Goal: Communication & Community: Answer question/provide support

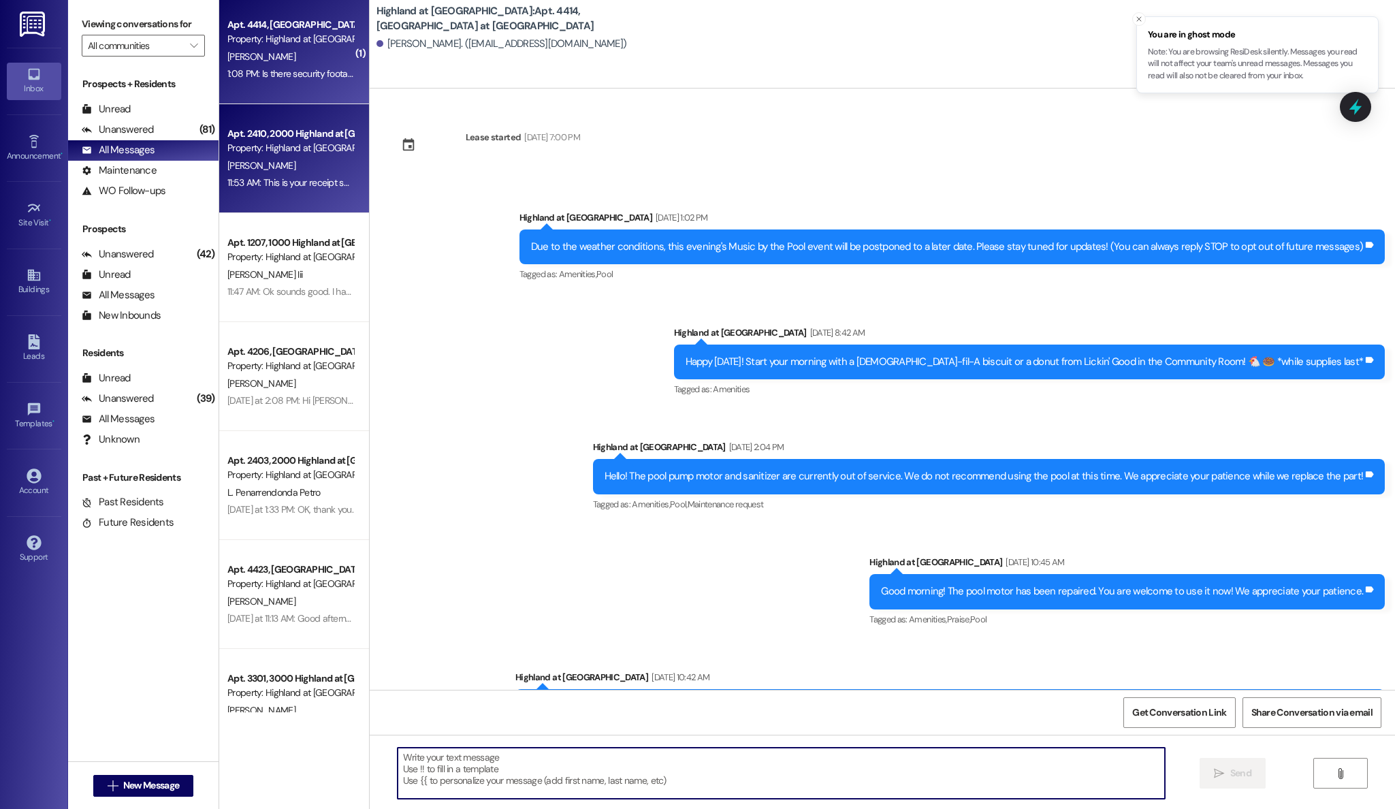
scroll to position [1888, 0]
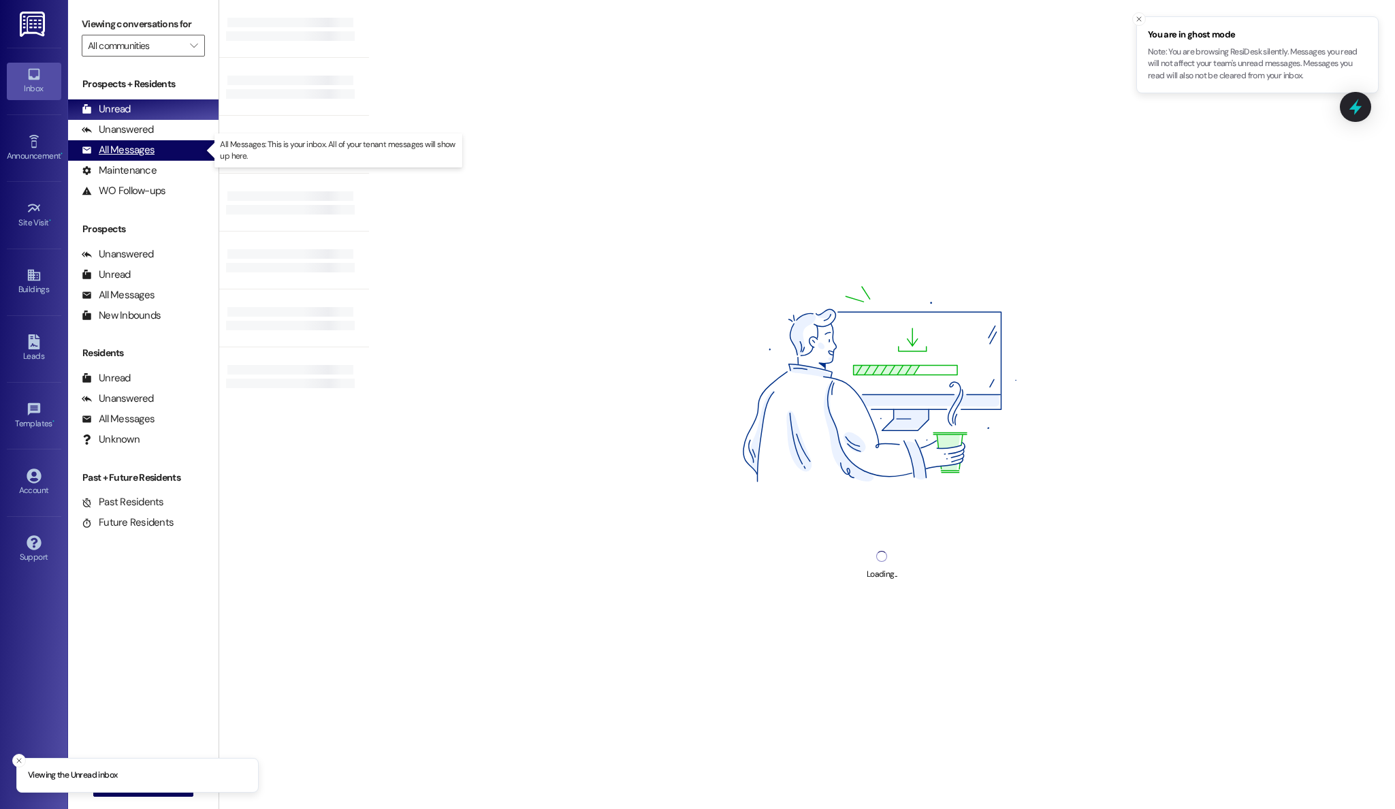
click at [129, 151] on div "All Messages" at bounding box center [118, 150] width 73 height 14
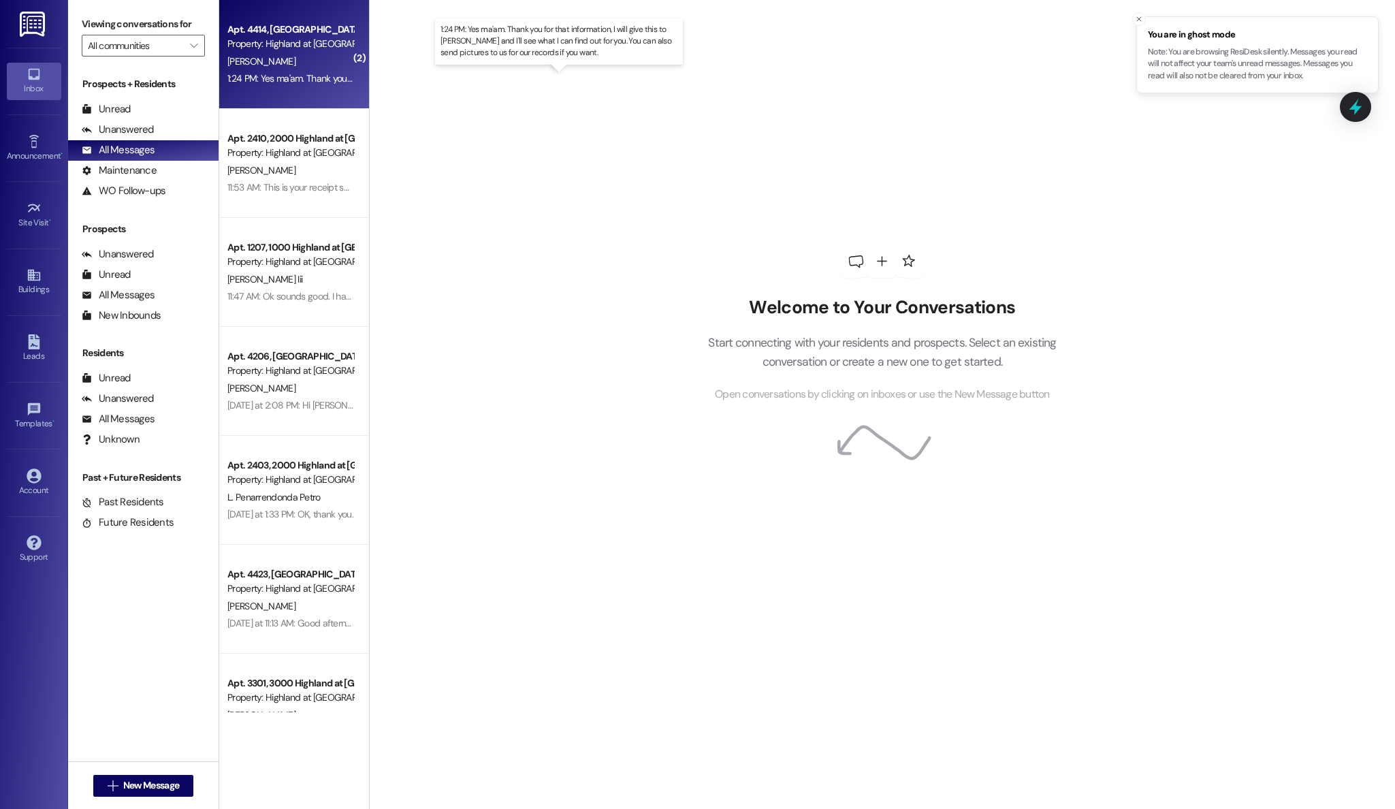
click at [258, 72] on div "1:24 PM: Yes ma'am. Thank you for that information, I will give this to Rosemar…" at bounding box center [586, 78] width 718 height 12
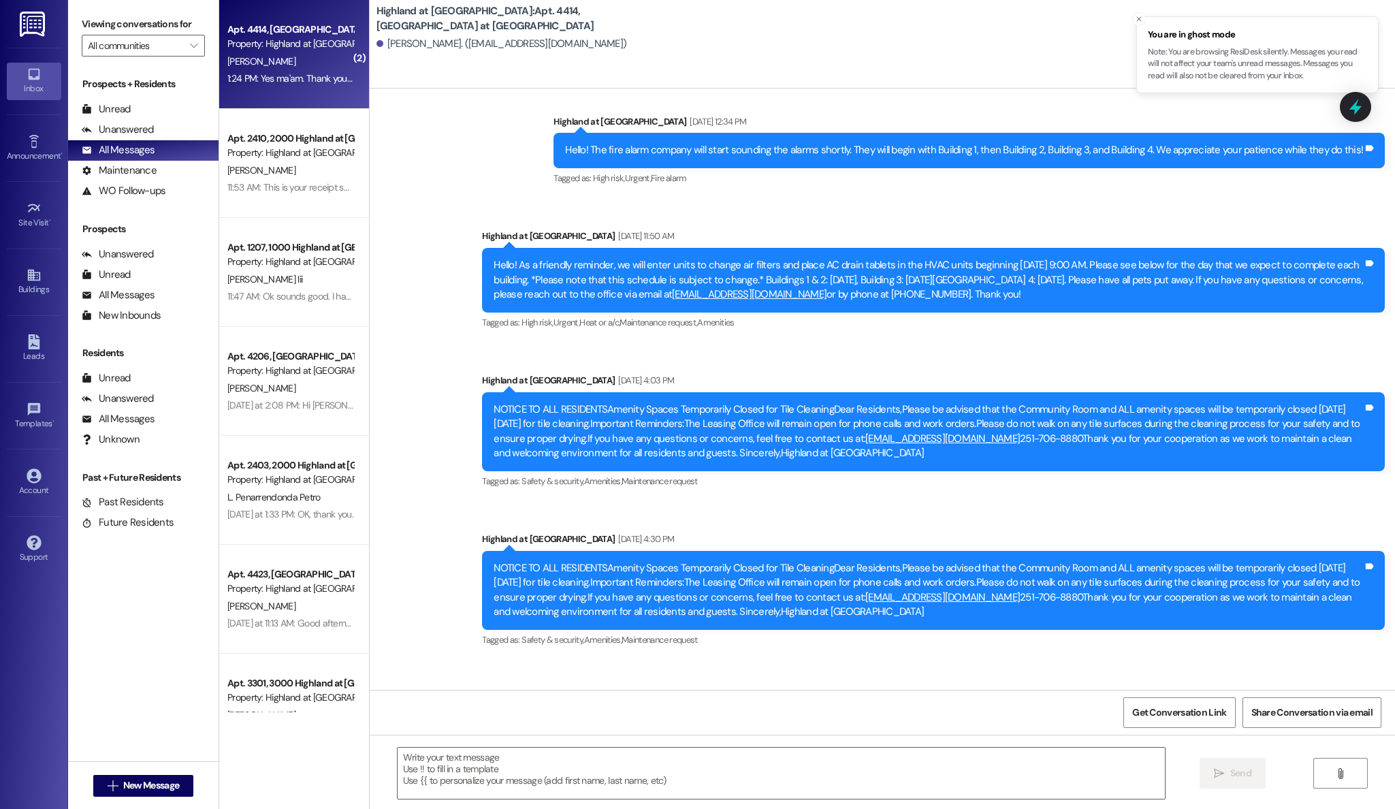
click at [287, 197] on div "Apt. 2410, 2000 Highland at Spring Hill Property: Highland at Spring Hill E. Du…" at bounding box center [294, 163] width 150 height 109
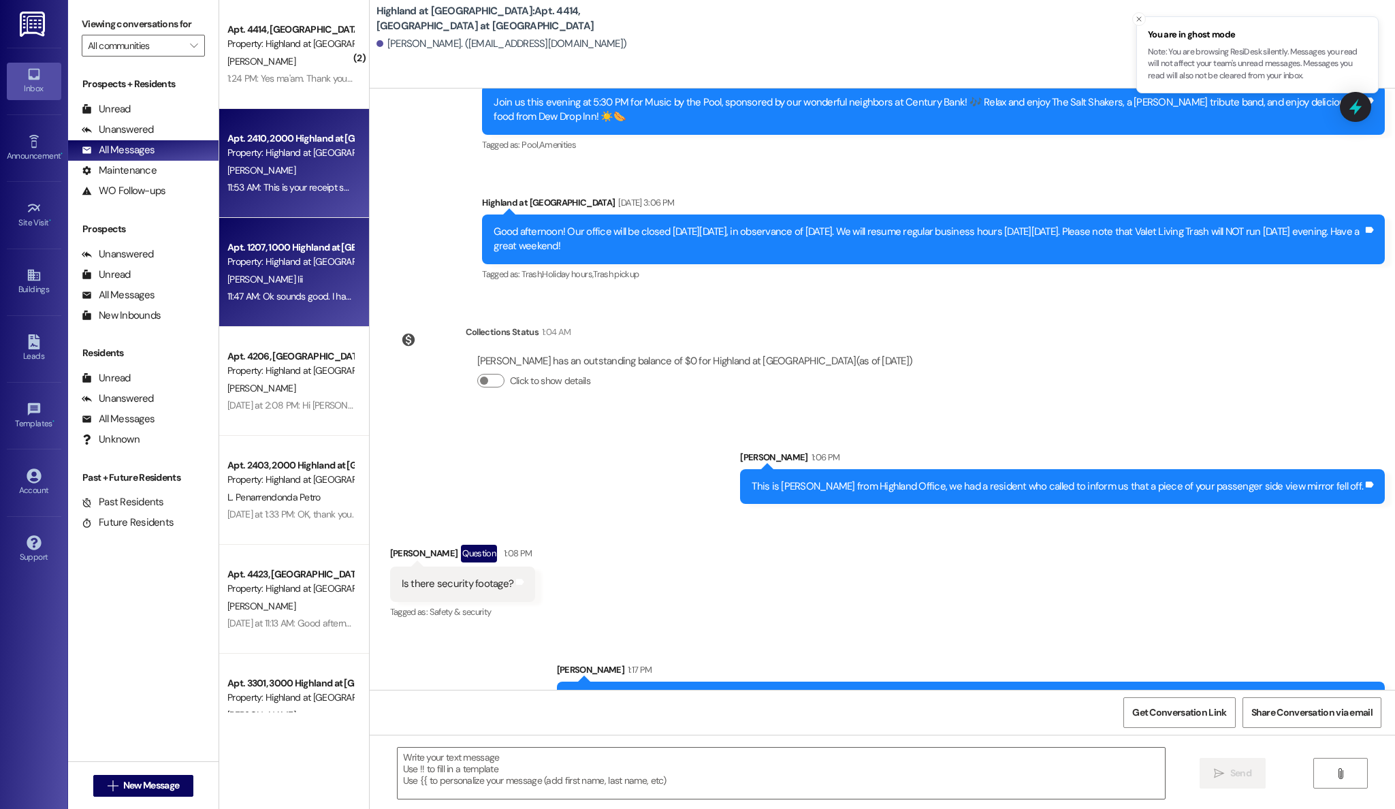
click at [302, 276] on div "[PERSON_NAME] Iii" at bounding box center [290, 279] width 129 height 17
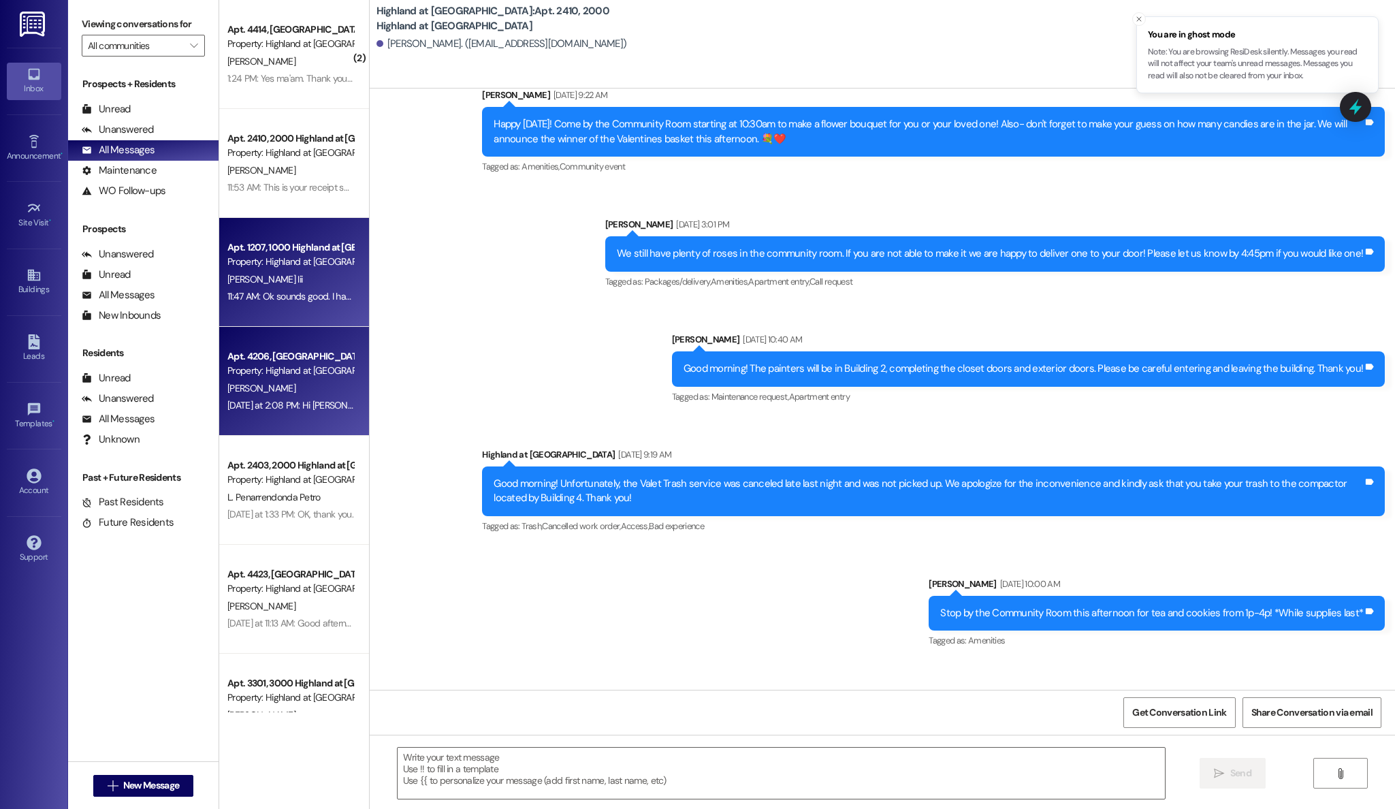
scroll to position [20066, 0]
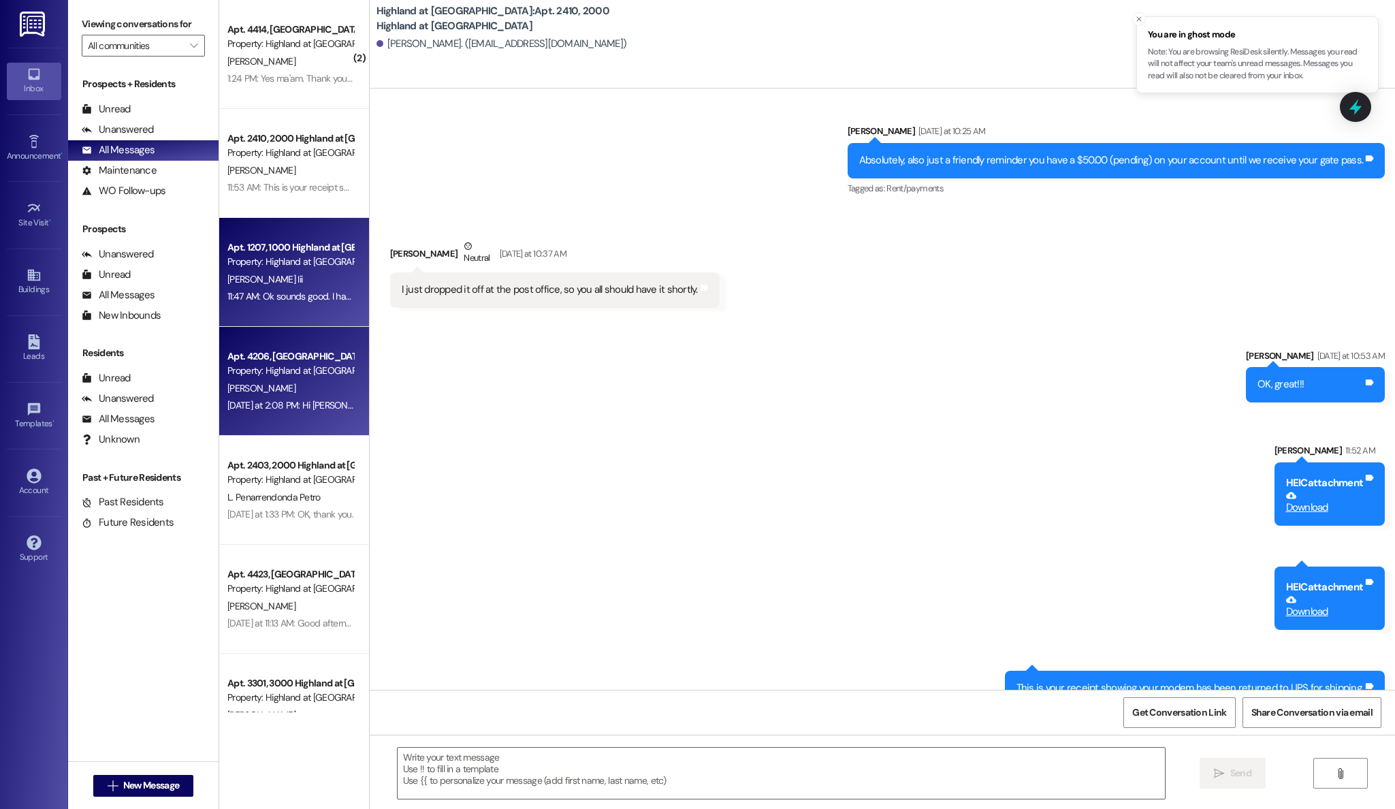
click at [310, 378] on div "Apt. 4206, 4000 Highland at Spring Hill Property: Highland at Spring Hill" at bounding box center [290, 364] width 129 height 32
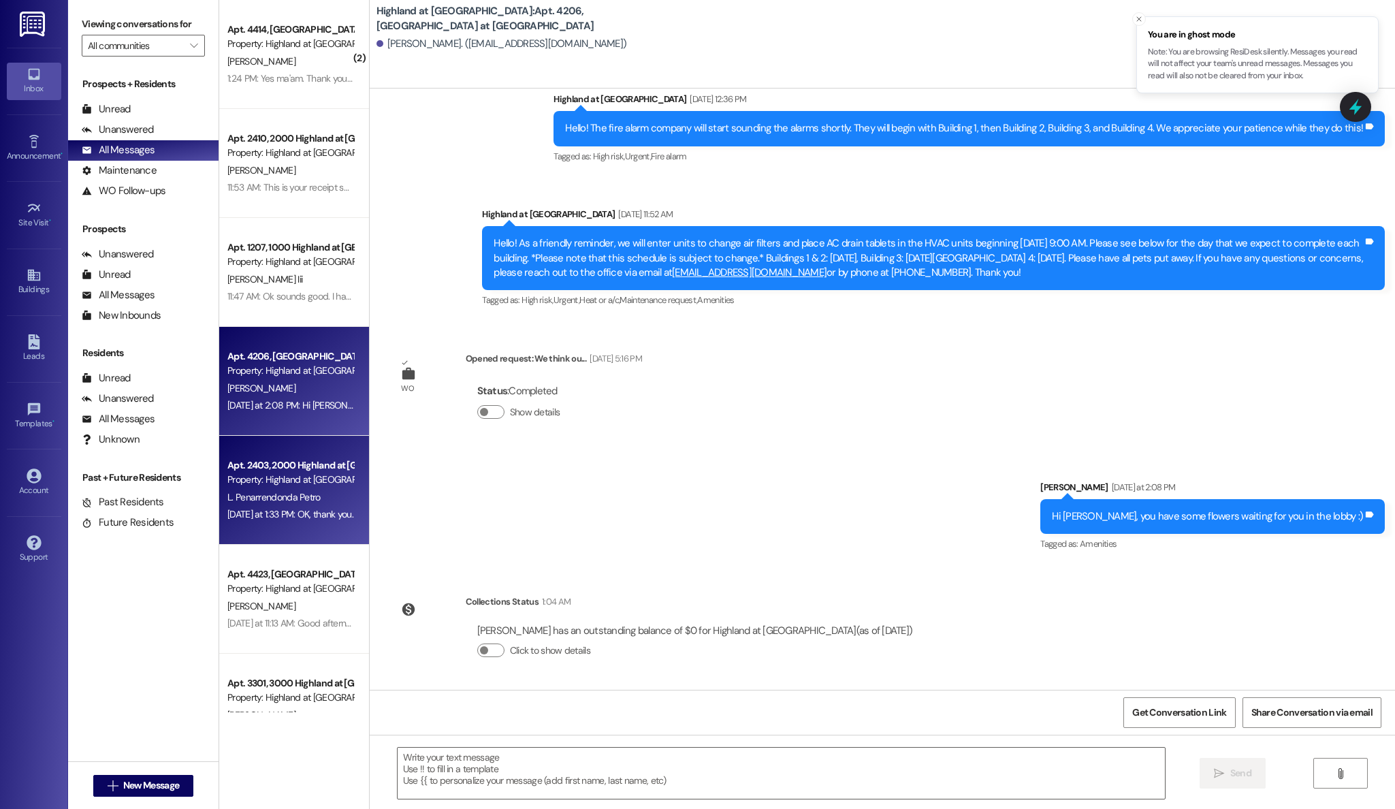
click at [294, 498] on span "L. Penarrendonda Petro" at bounding box center [273, 497] width 93 height 12
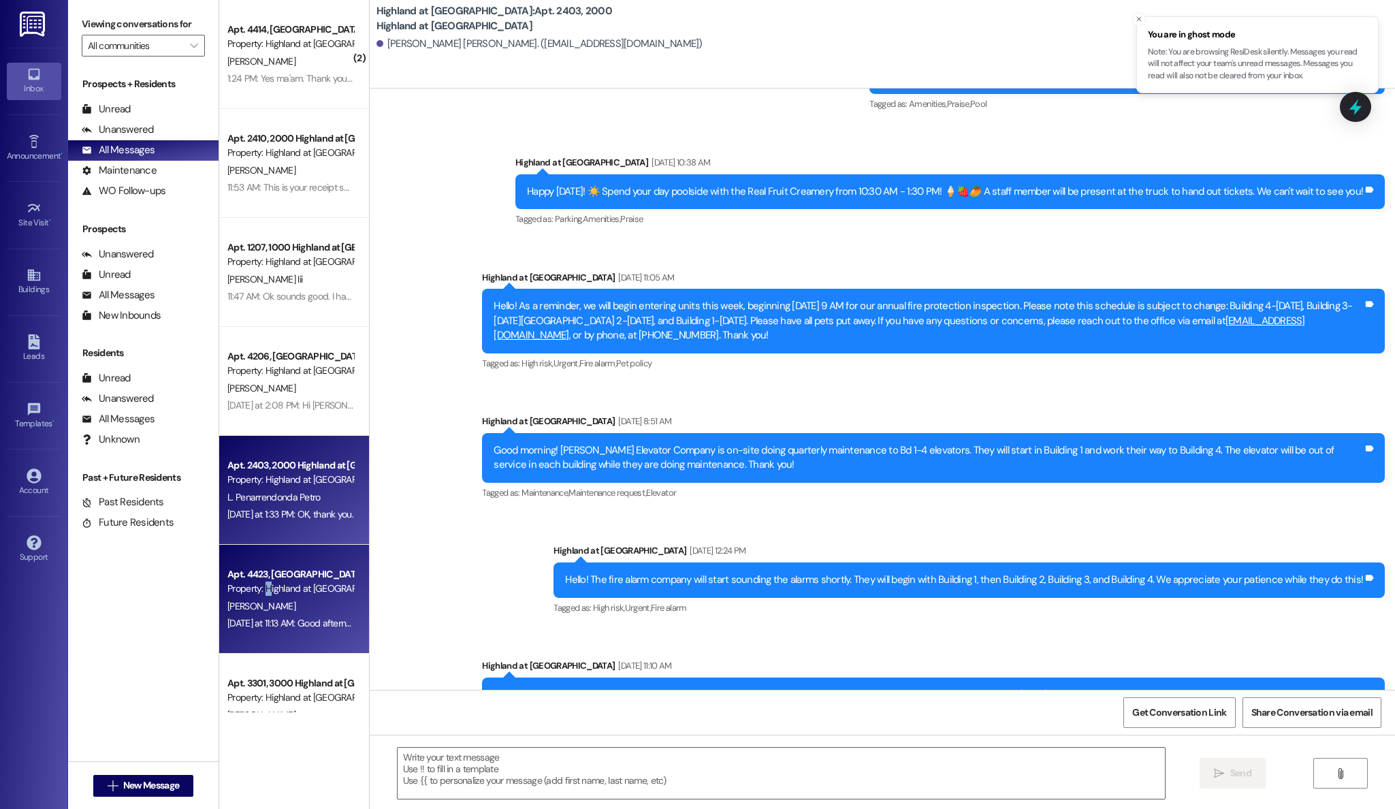
click at [257, 581] on div "Property: Highland at [GEOGRAPHIC_DATA]" at bounding box center [290, 588] width 126 height 14
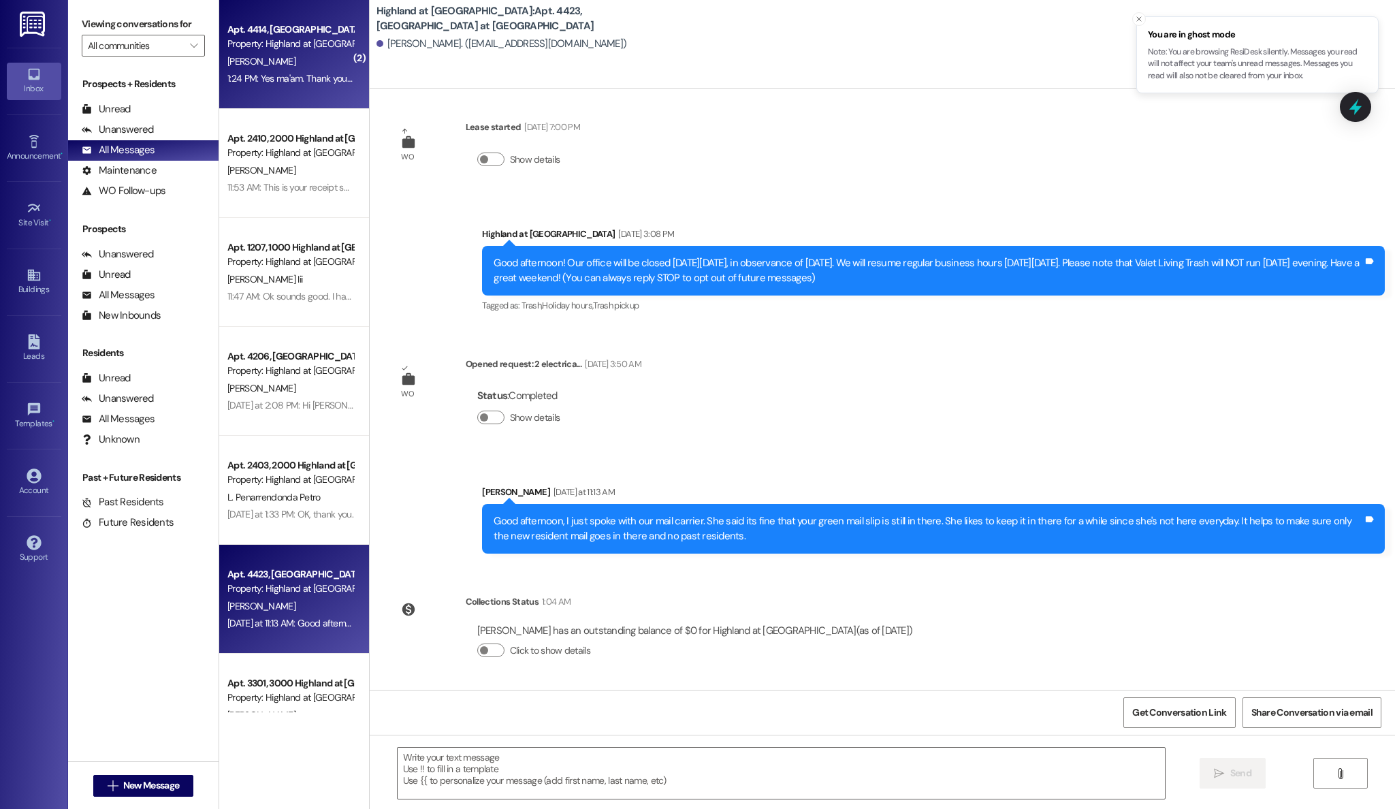
scroll to position [10, 0]
click at [253, 47] on div "Property: Highland at [GEOGRAPHIC_DATA]" at bounding box center [290, 44] width 126 height 14
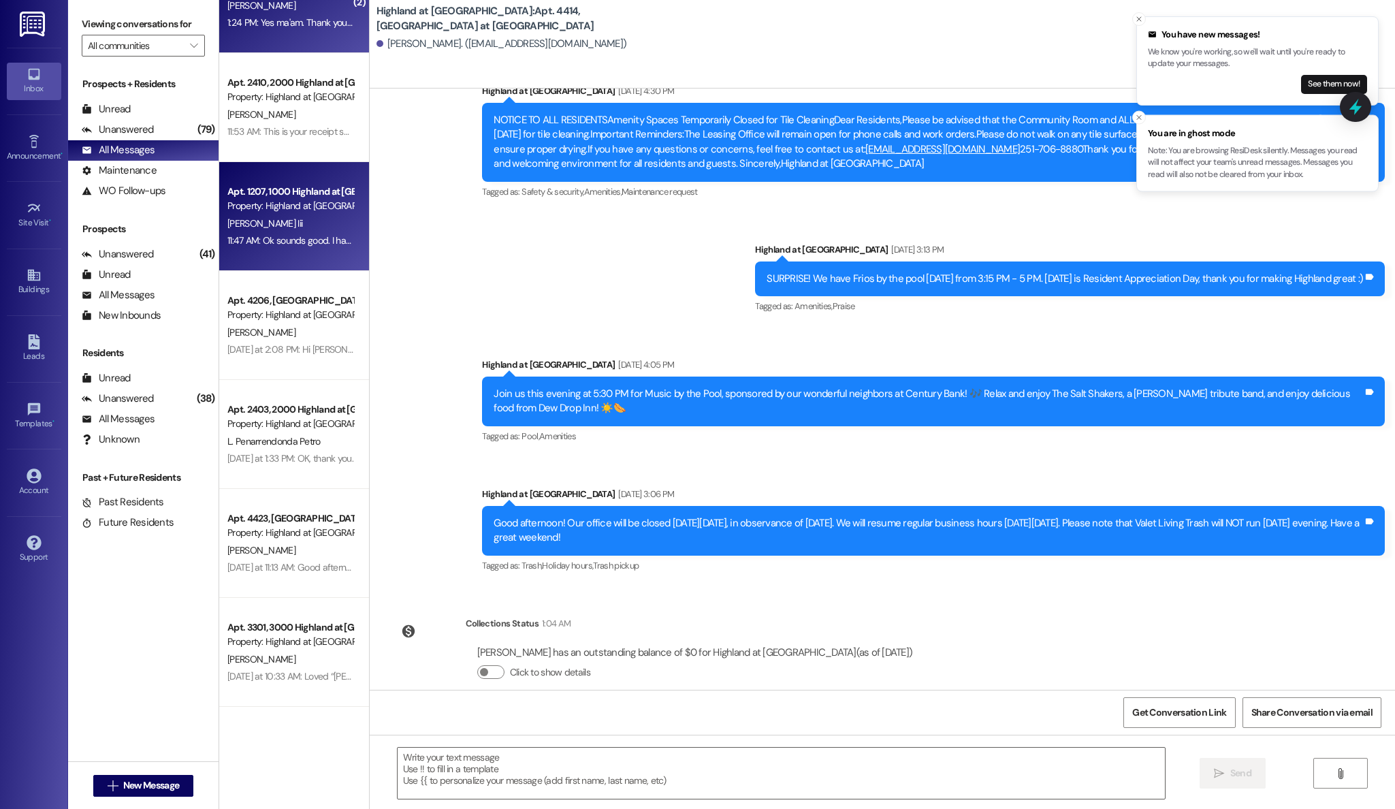
scroll to position [0, 0]
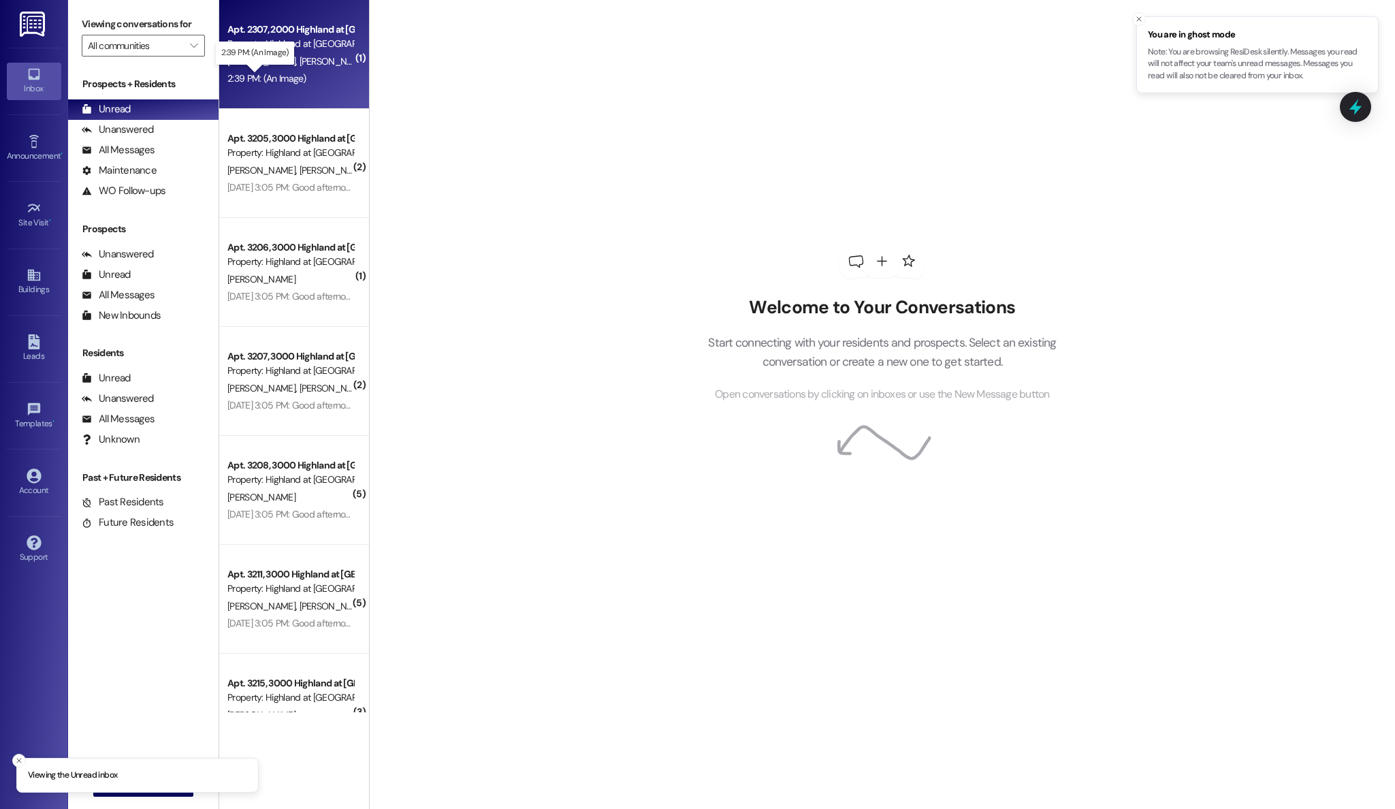
click at [293, 78] on div "2:39 PM: (An Image) 2:39 PM: (An Image)" at bounding box center [266, 78] width 79 height 12
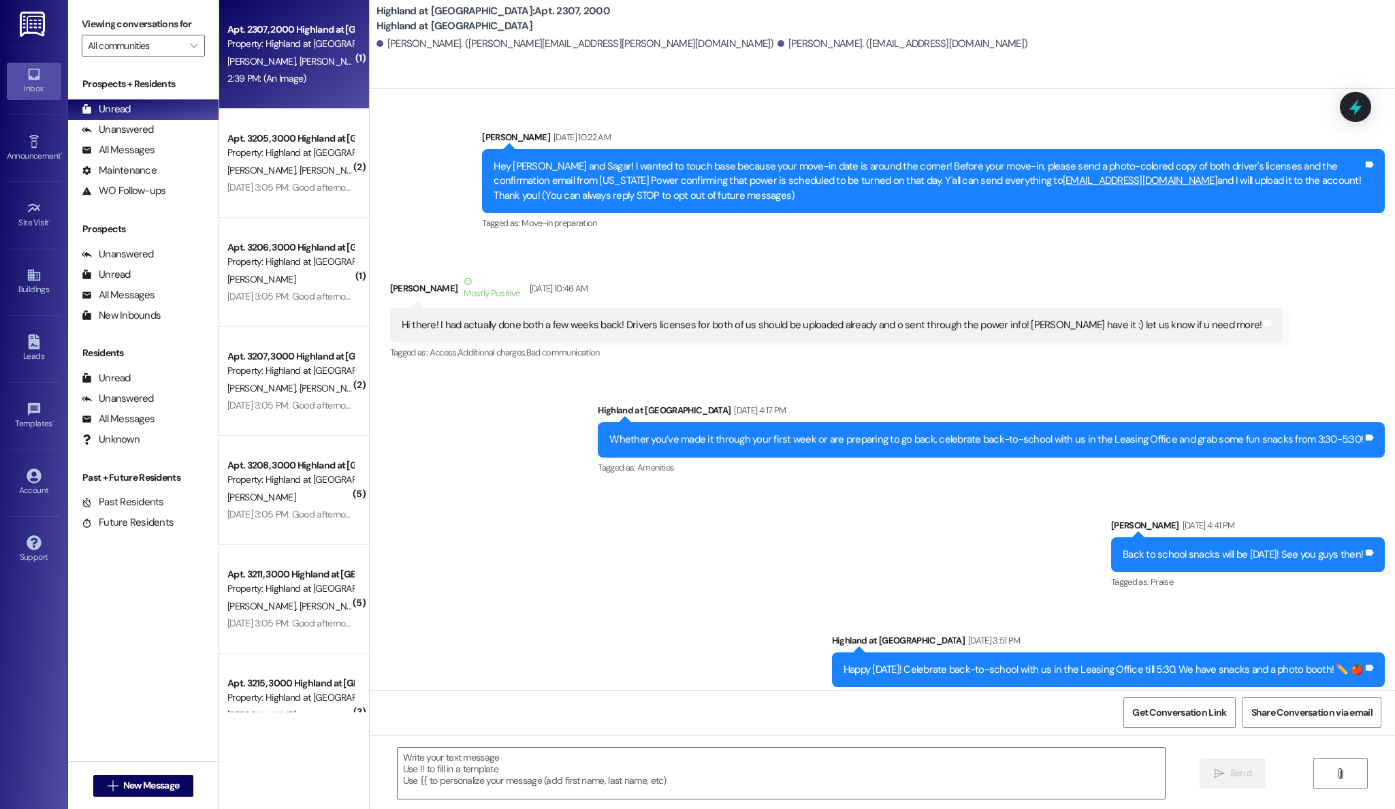
scroll to position [34965, 0]
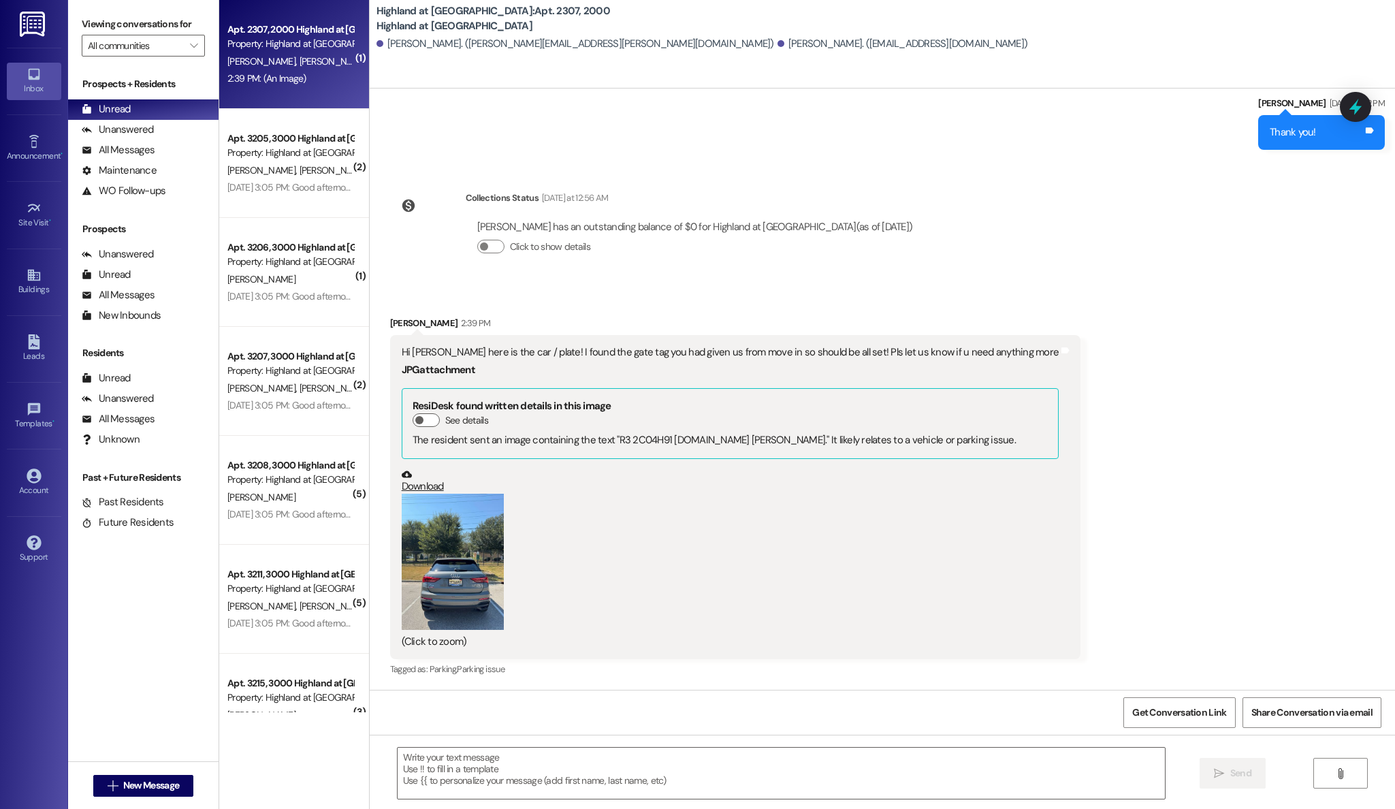
click at [461, 560] on button "Zoom image" at bounding box center [453, 561] width 102 height 136
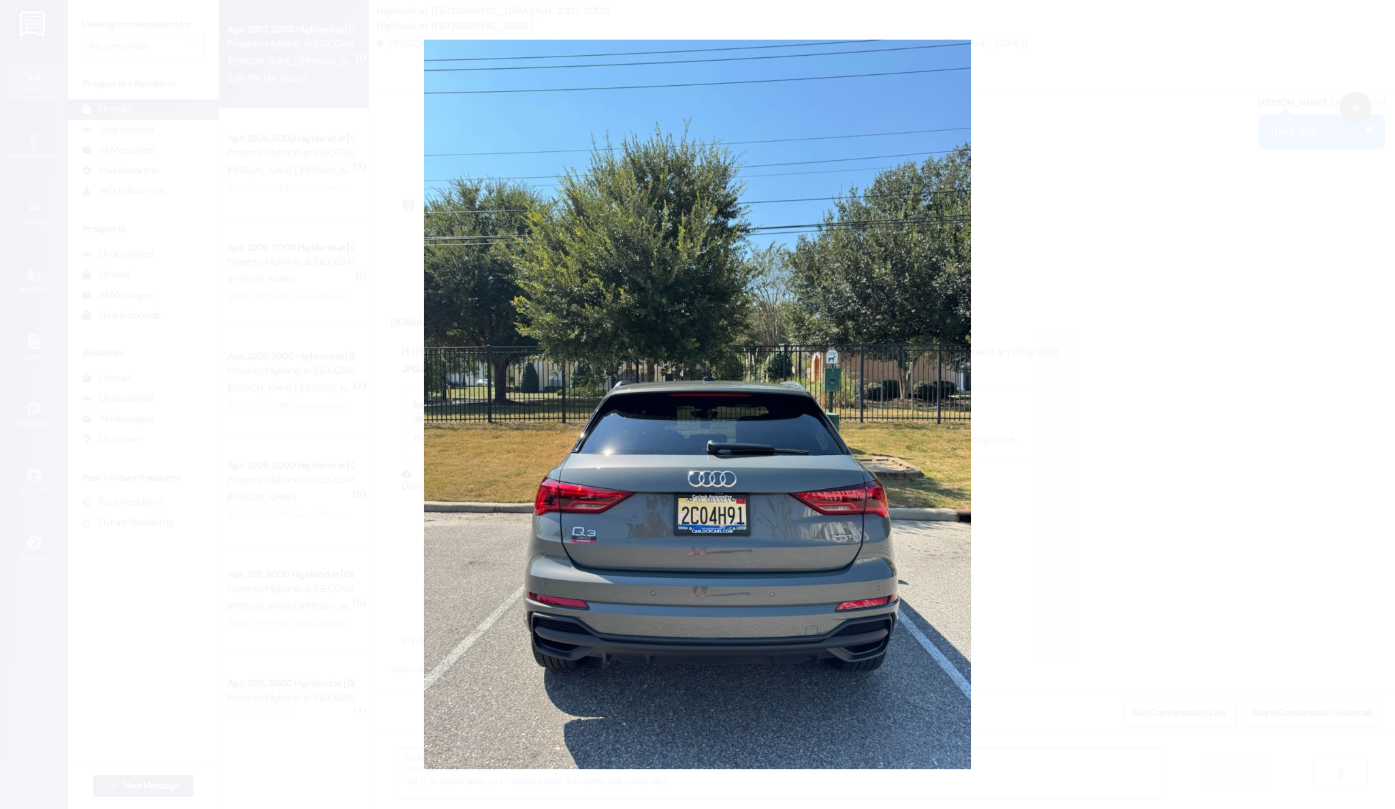
click at [1256, 114] on button "Unzoom image" at bounding box center [697, 404] width 1395 height 809
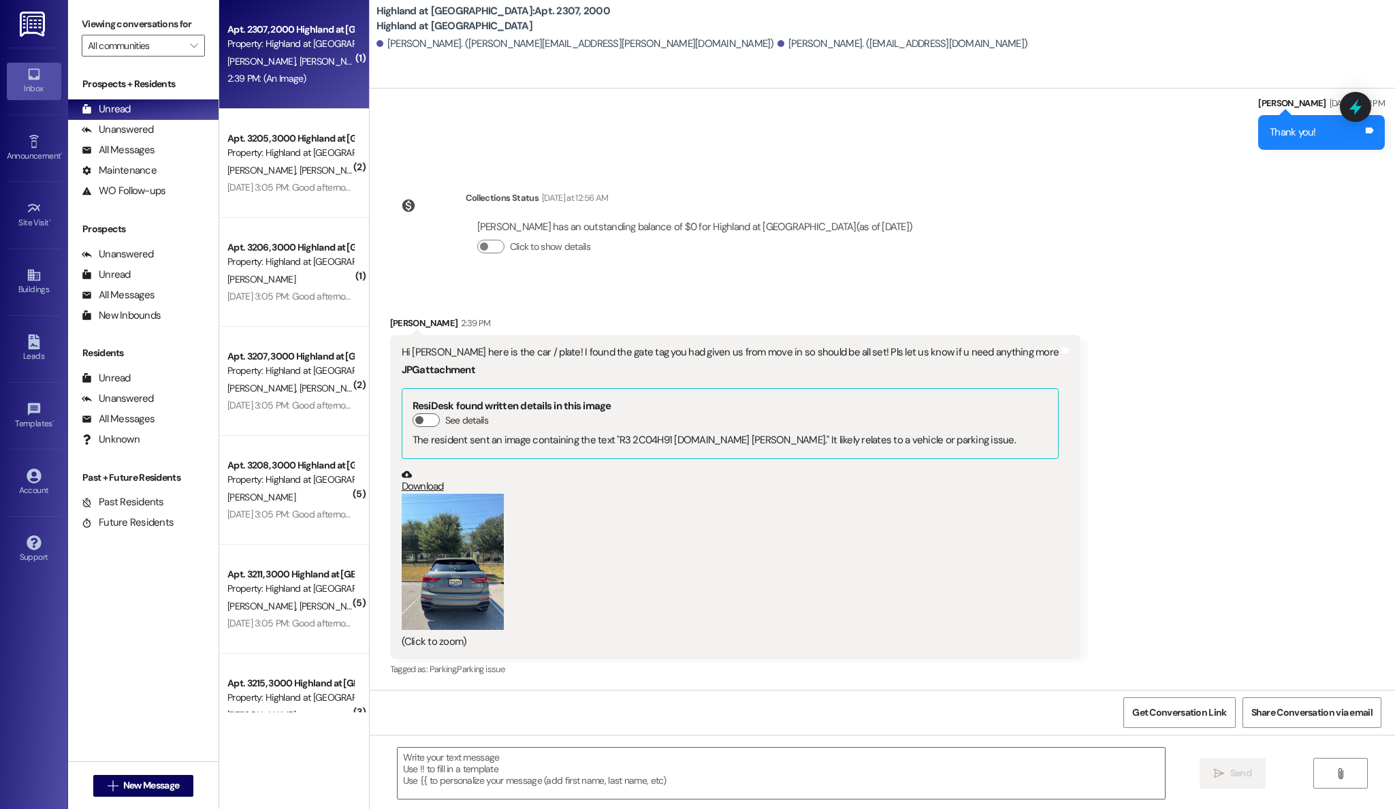
click at [444, 561] on button "Zoom image" at bounding box center [453, 561] width 102 height 136
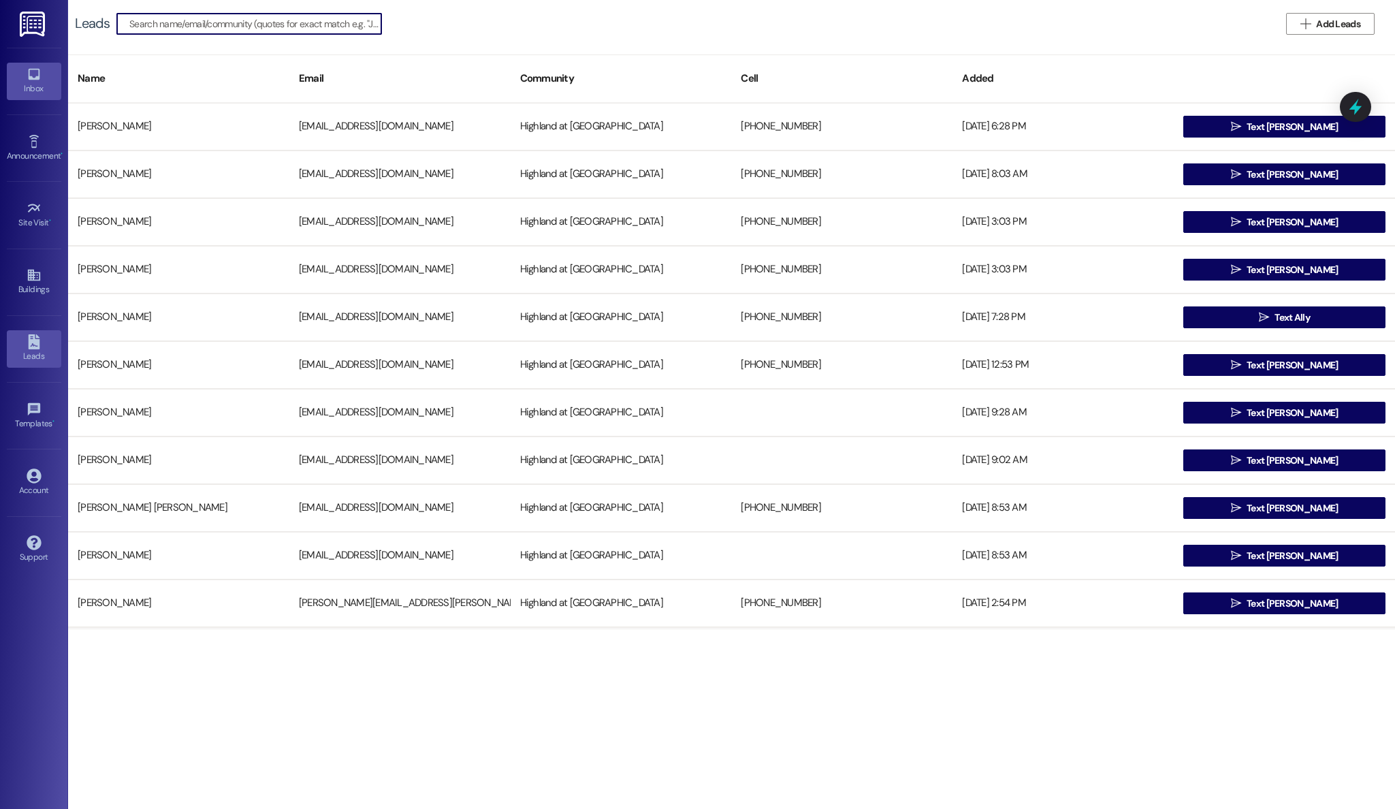
click at [37, 75] on icon at bounding box center [34, 74] width 15 height 15
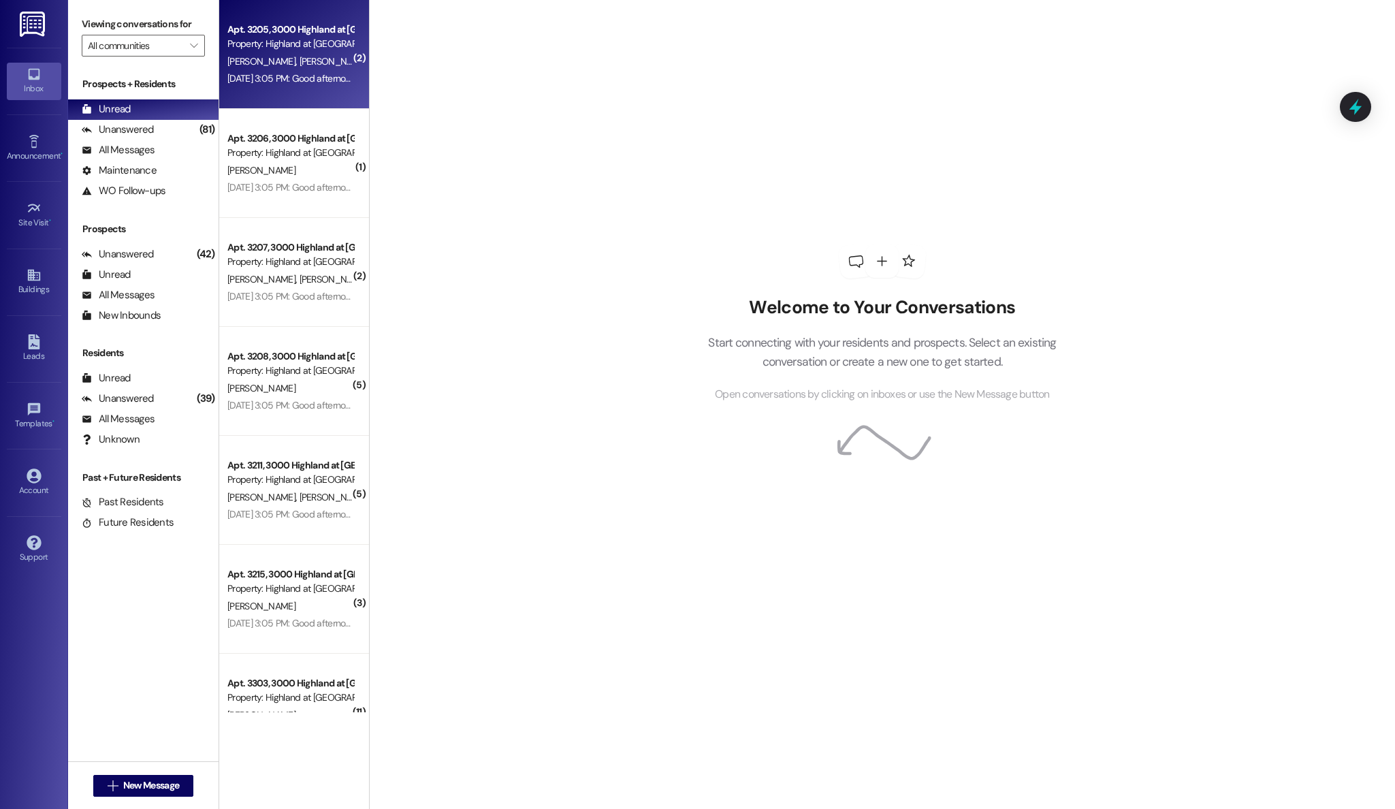
click at [299, 63] on span "C. Krzeminski" at bounding box center [333, 61] width 68 height 12
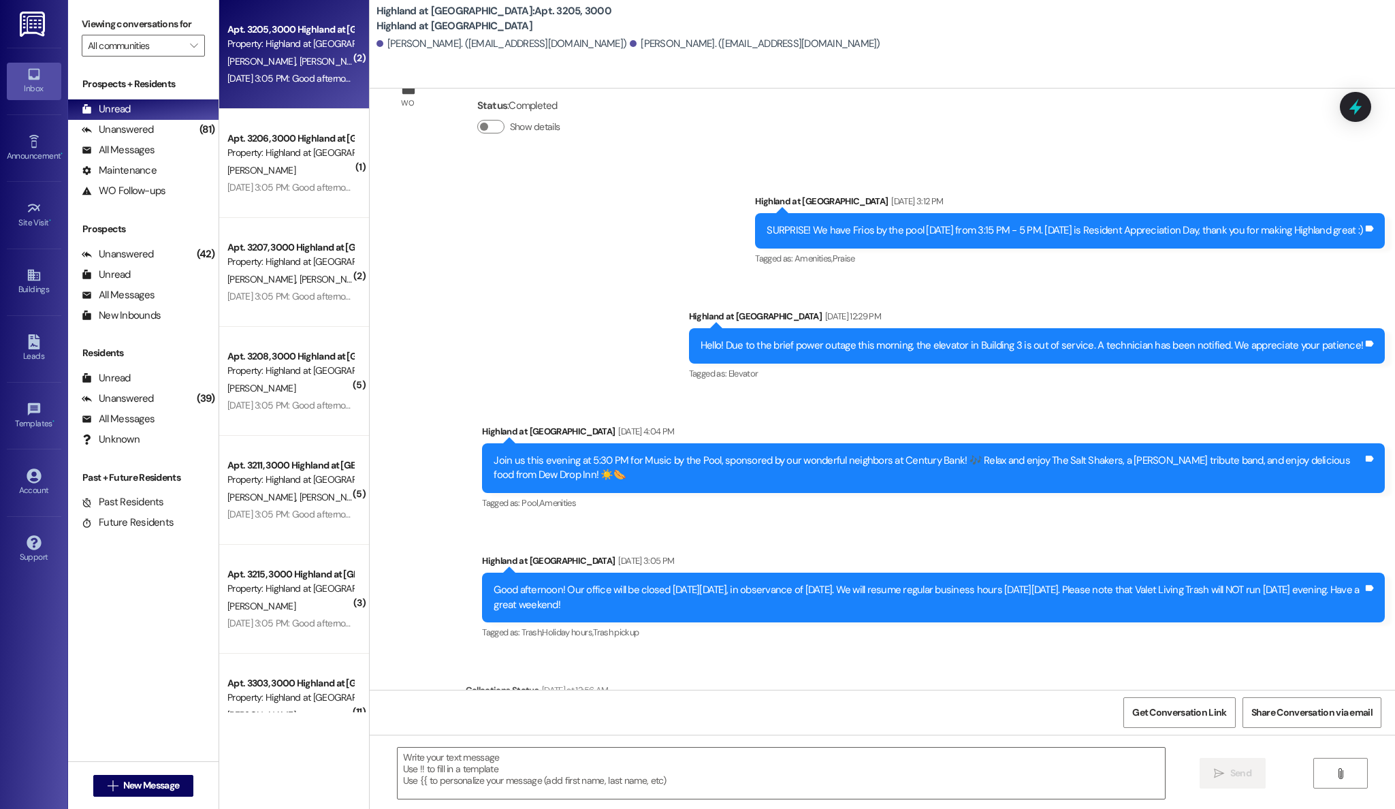
scroll to position [2840, 0]
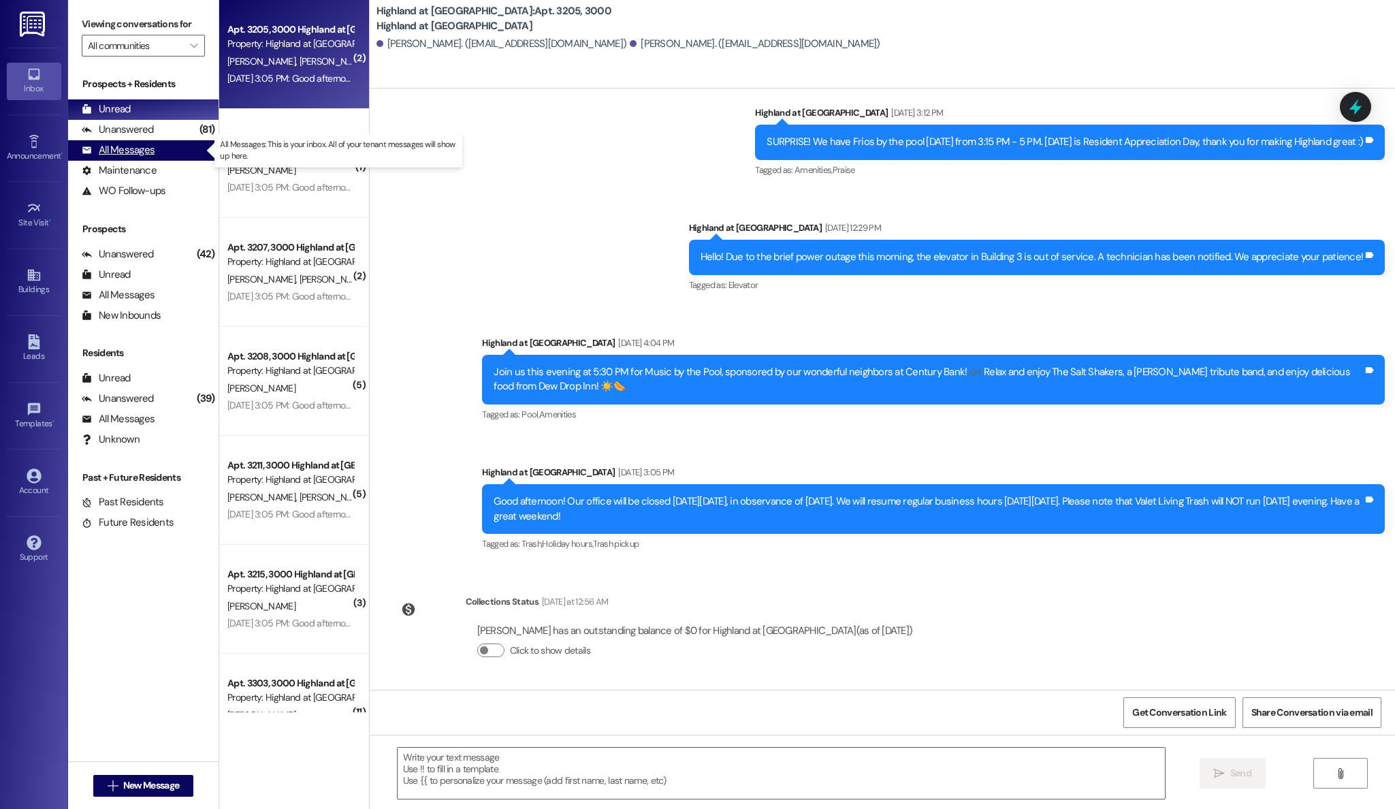
click at [142, 149] on div "All Messages" at bounding box center [118, 150] width 73 height 14
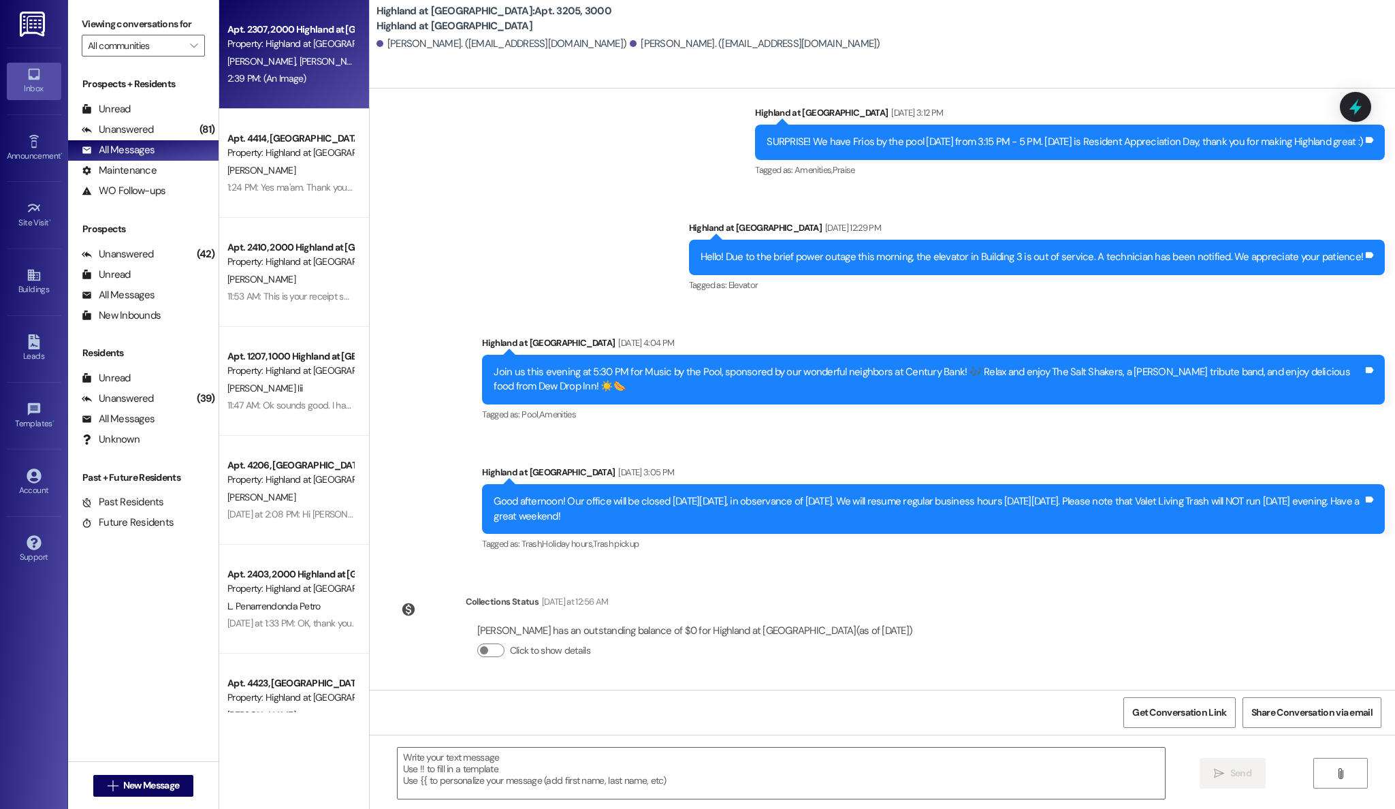
click at [299, 65] on span "[PERSON_NAME]" at bounding box center [333, 61] width 68 height 12
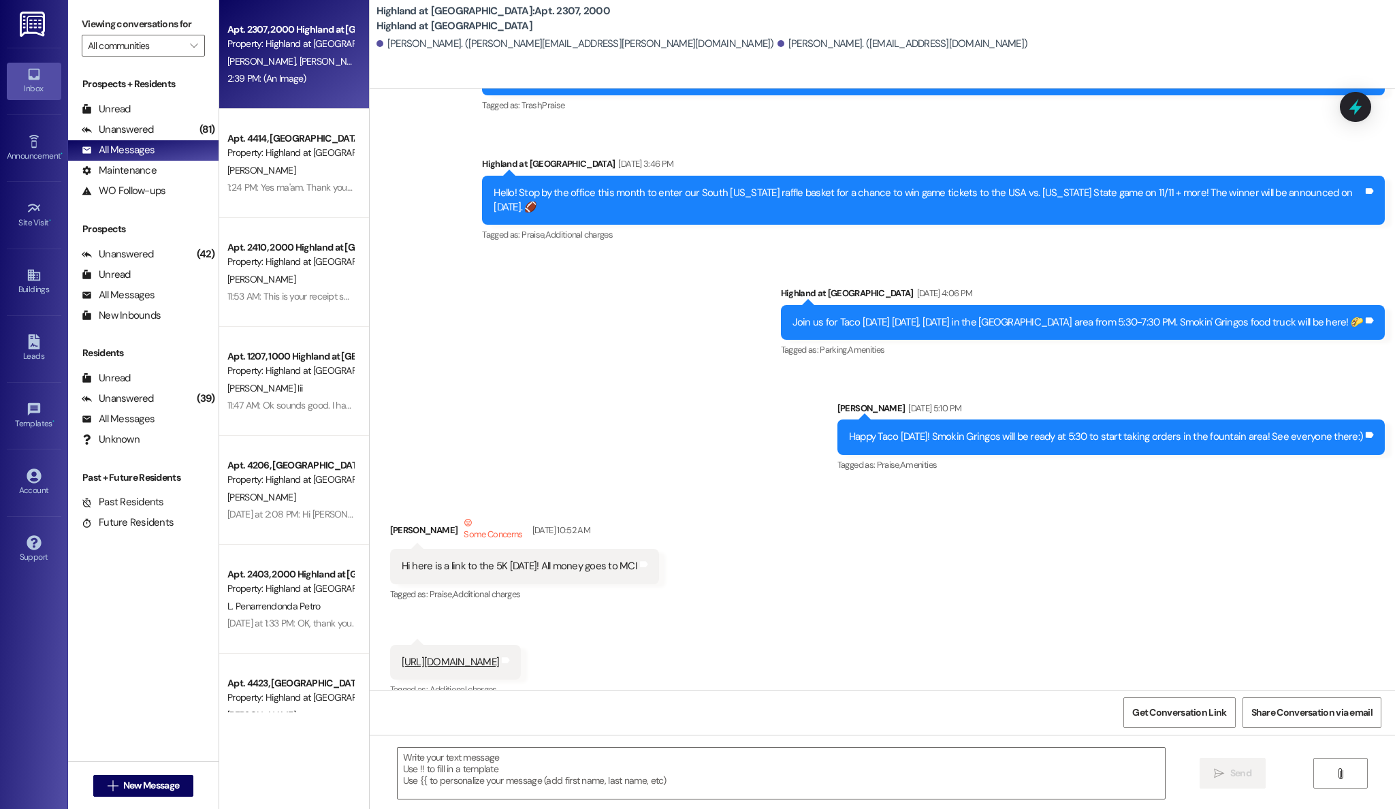
scroll to position [34965, 0]
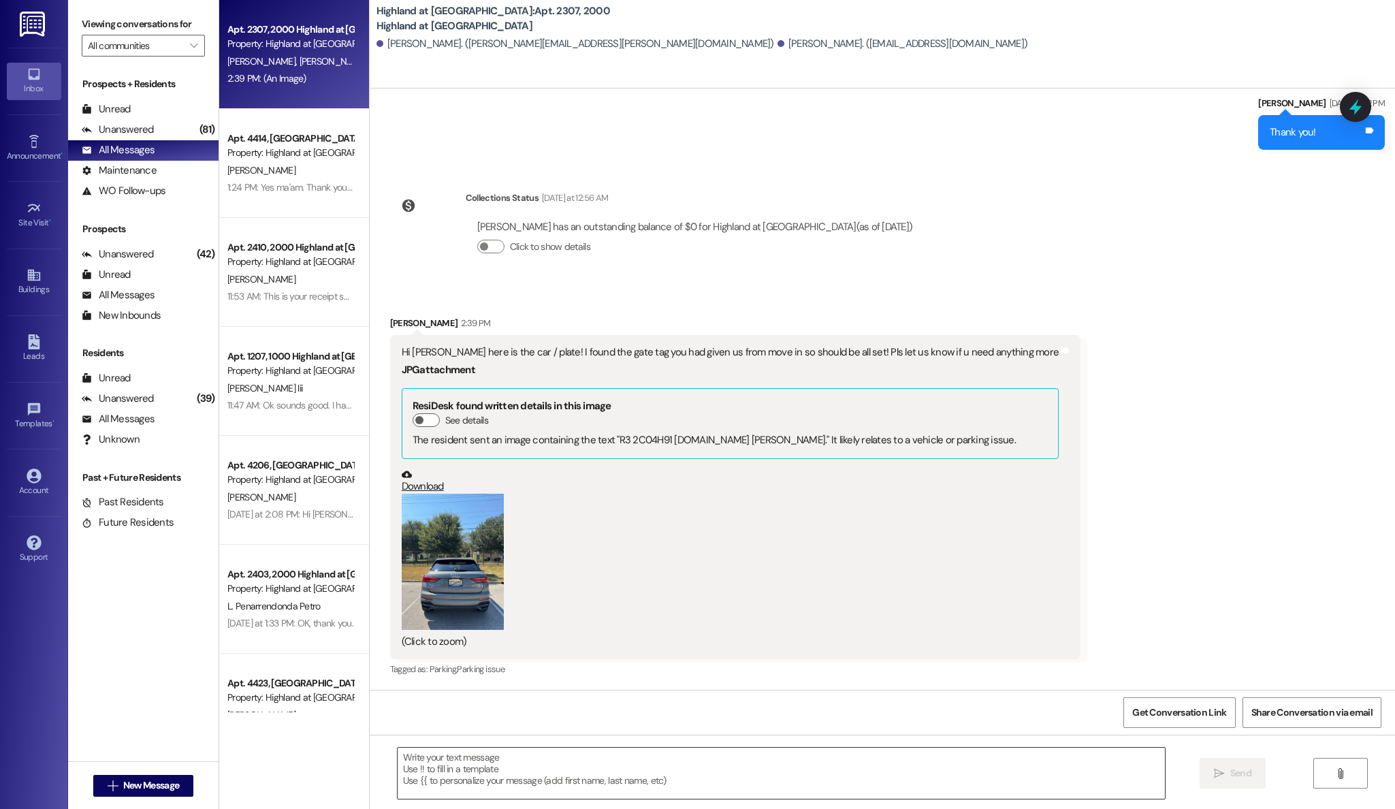
click at [586, 767] on textarea at bounding box center [781, 772] width 768 height 51
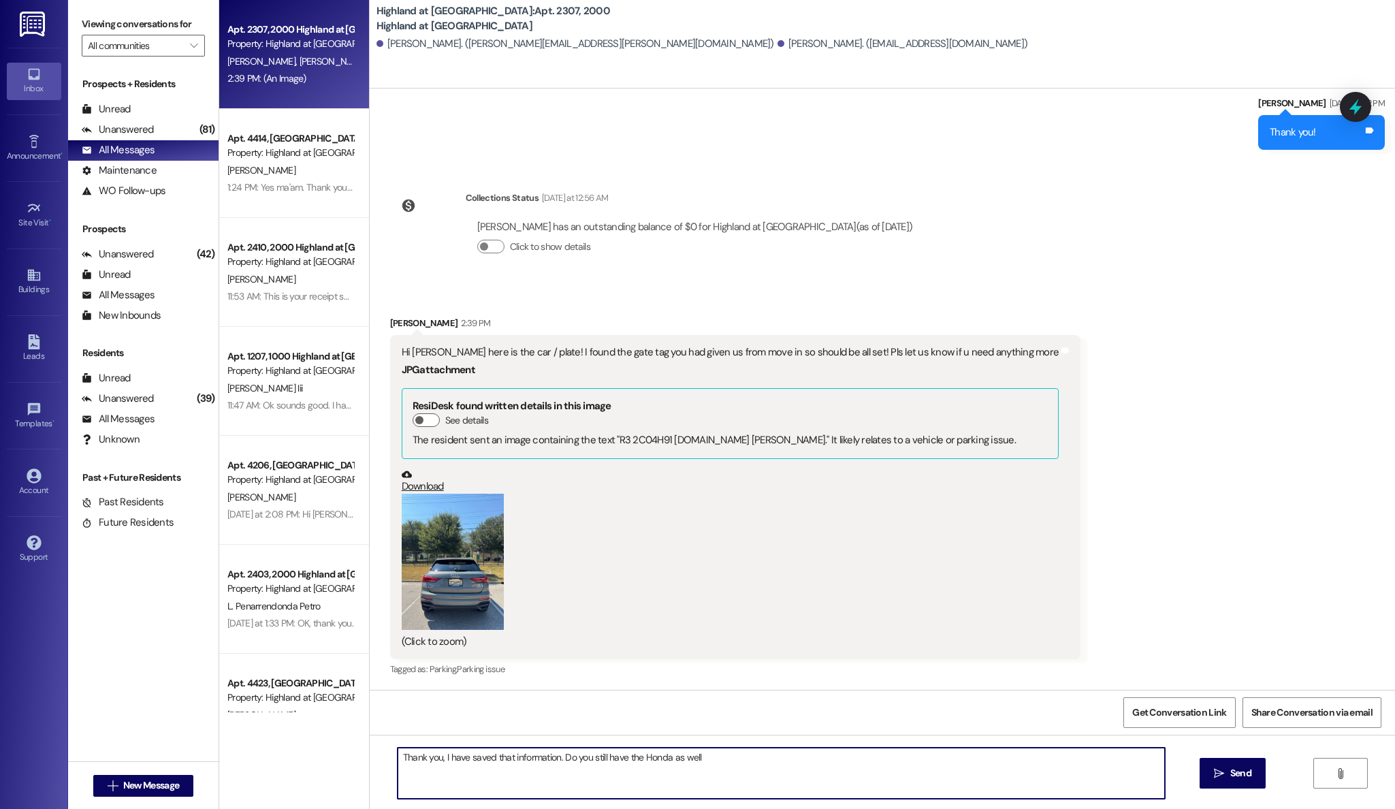
type textarea "Thank you, I have saved that information. Do you still have the Honda as well?"
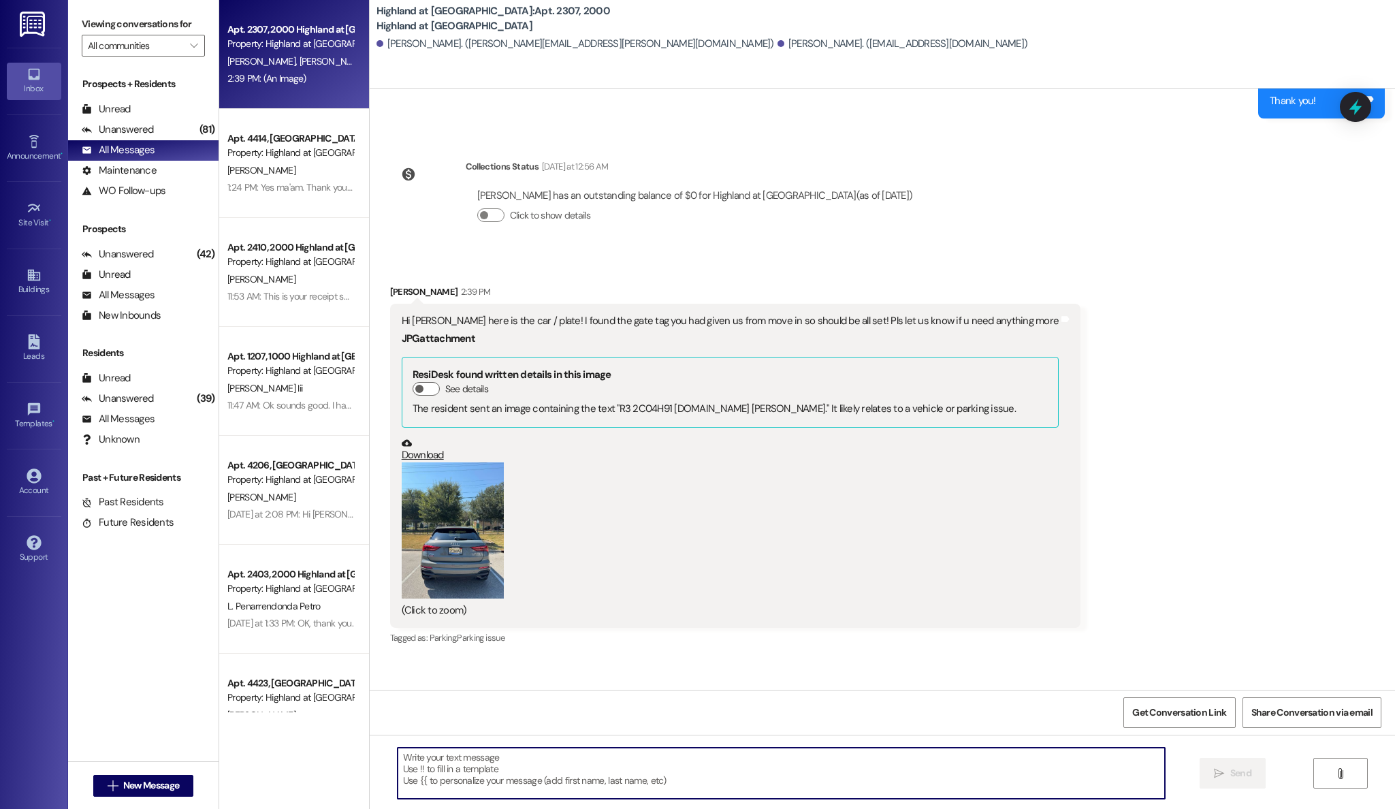
scroll to position [35060, 0]
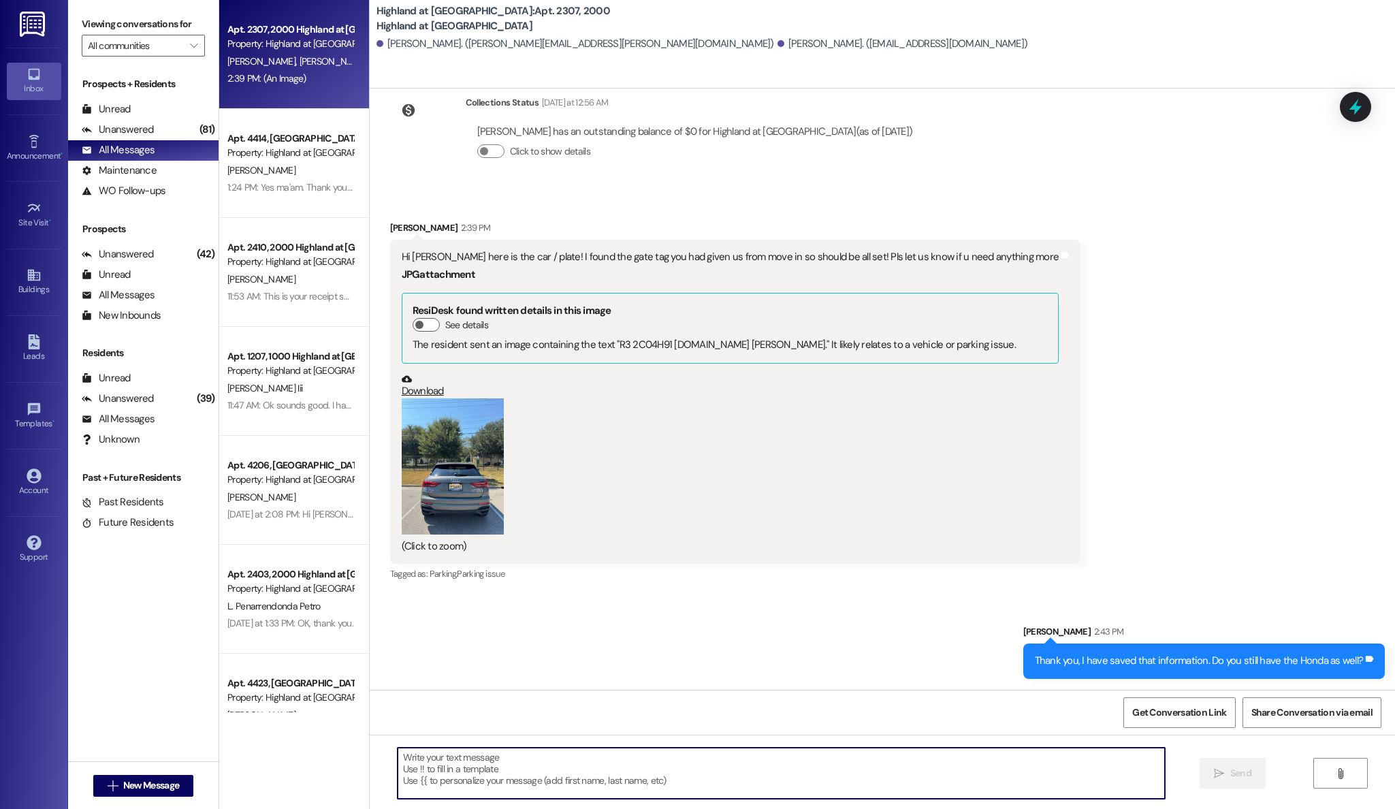
click at [438, 441] on button "Zoom image" at bounding box center [453, 466] width 102 height 136
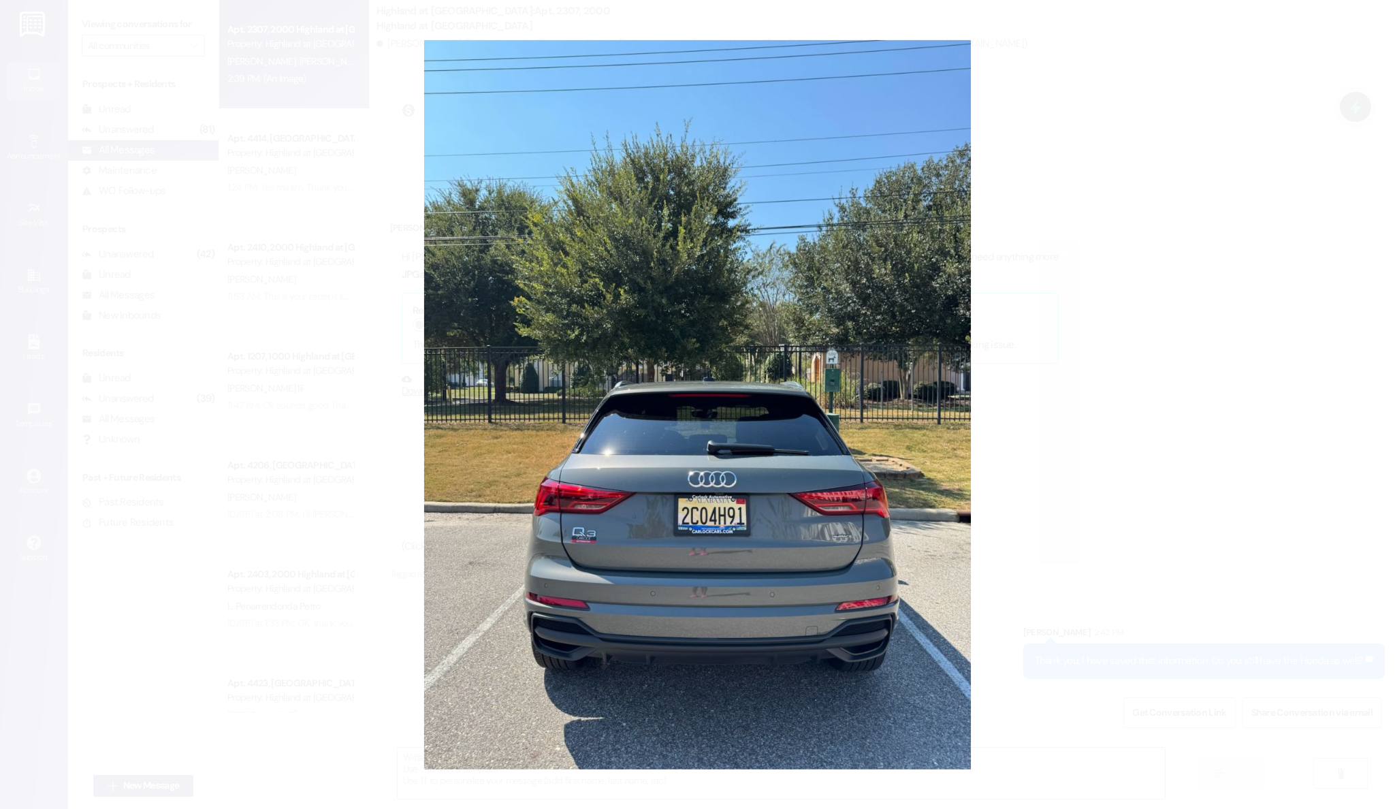
click at [1017, 178] on button "Unzoom image" at bounding box center [697, 404] width 1395 height 809
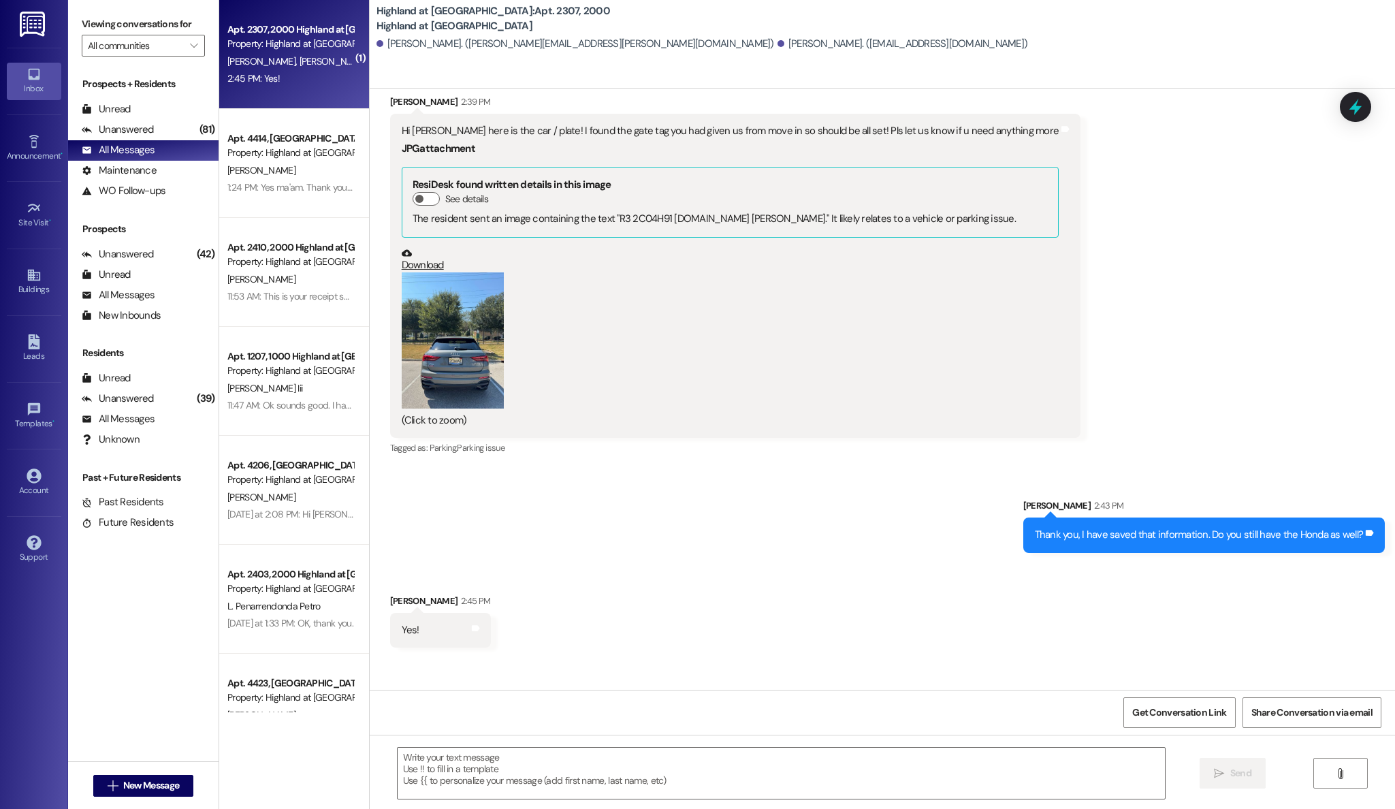
scroll to position [35249, 0]
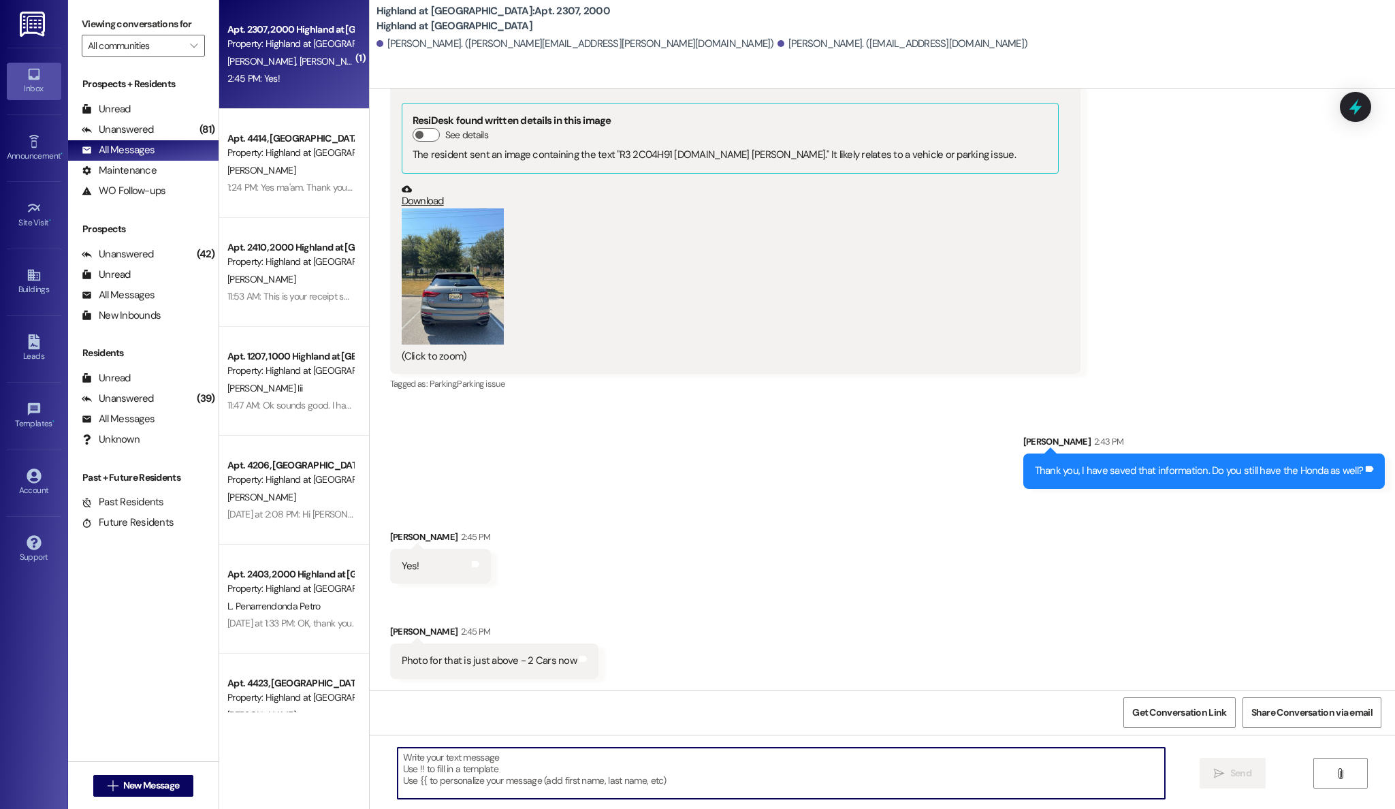
click at [798, 794] on textarea at bounding box center [781, 772] width 768 height 51
click at [1016, 769] on textarea at bounding box center [781, 772] width 768 height 51
type textarea "t"
type textarea "Thank you, I have updated our system."
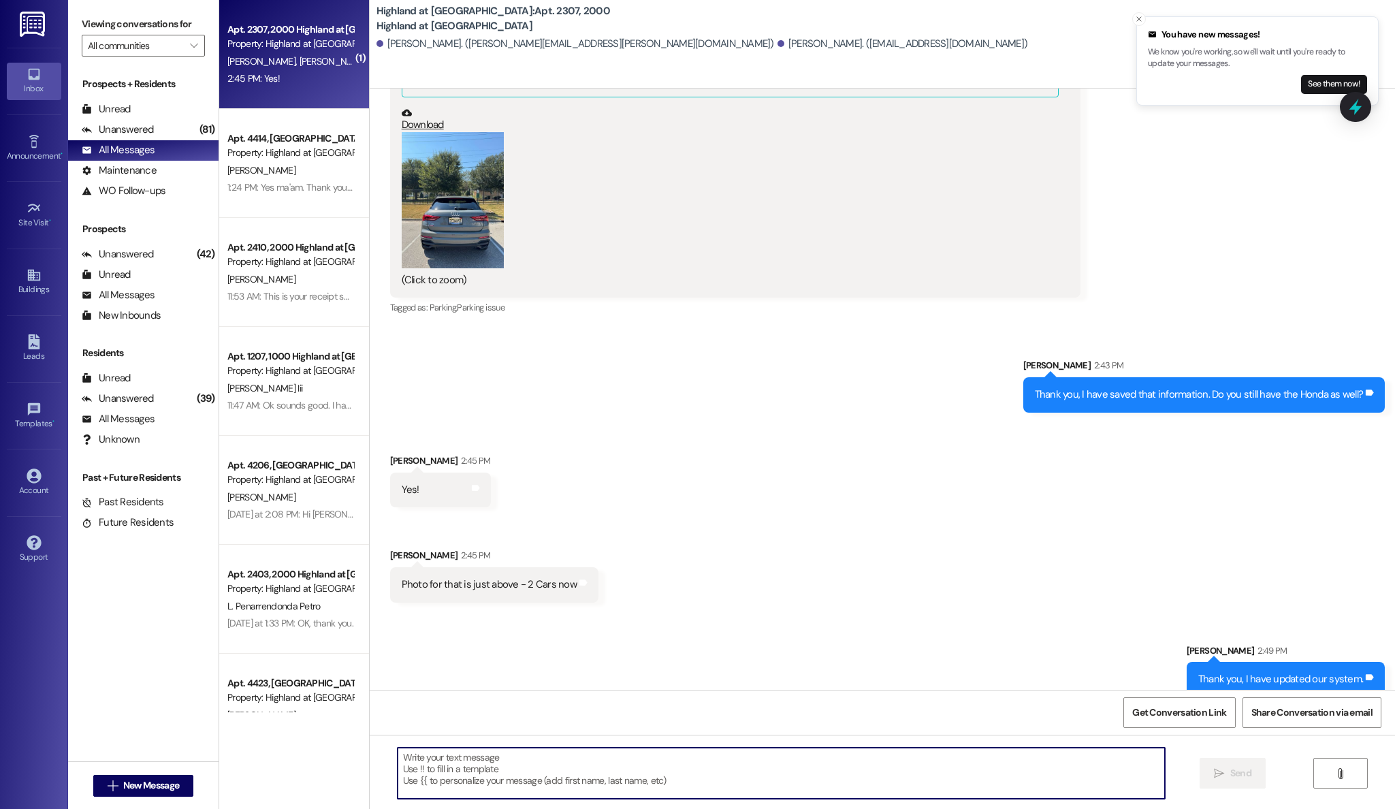
scroll to position [35345, 0]
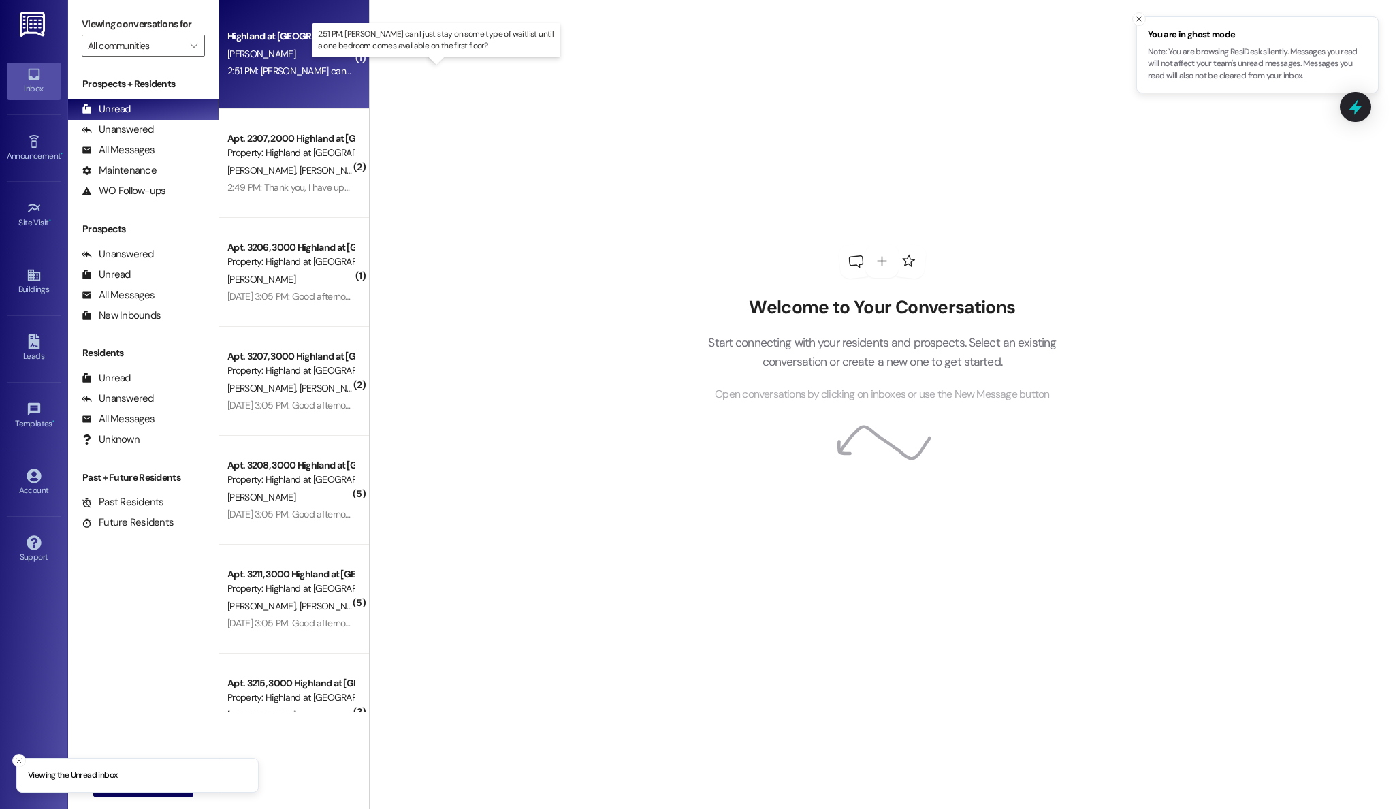
click at [250, 72] on div "2:51 PM: Rosemary can I just stay on some type of waitlist until a one bedroom …" at bounding box center [462, 71] width 470 height 12
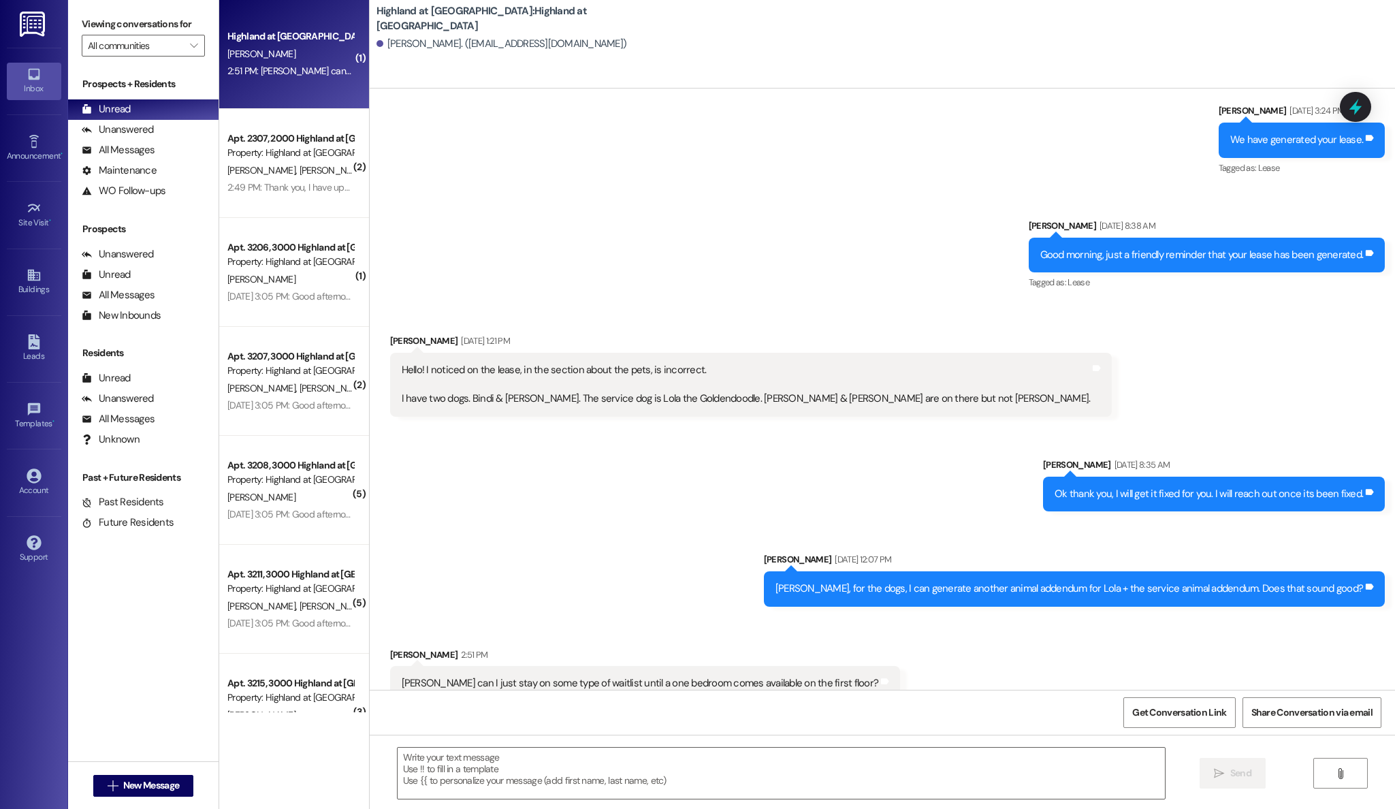
scroll to position [8469, 0]
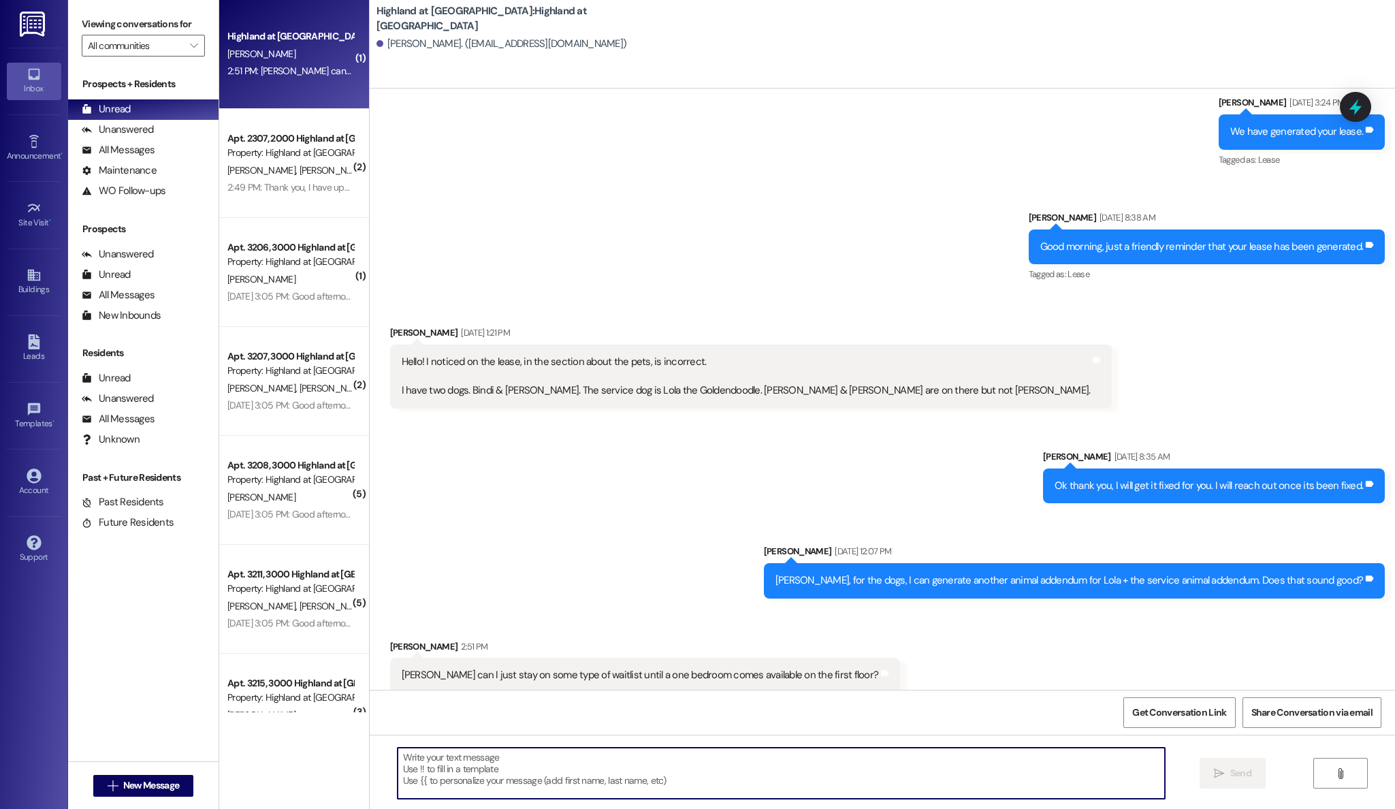
click at [771, 770] on textarea at bounding box center [781, 772] width 768 height 51
type textarea "R"
type textarea "Y"
type textarea "i"
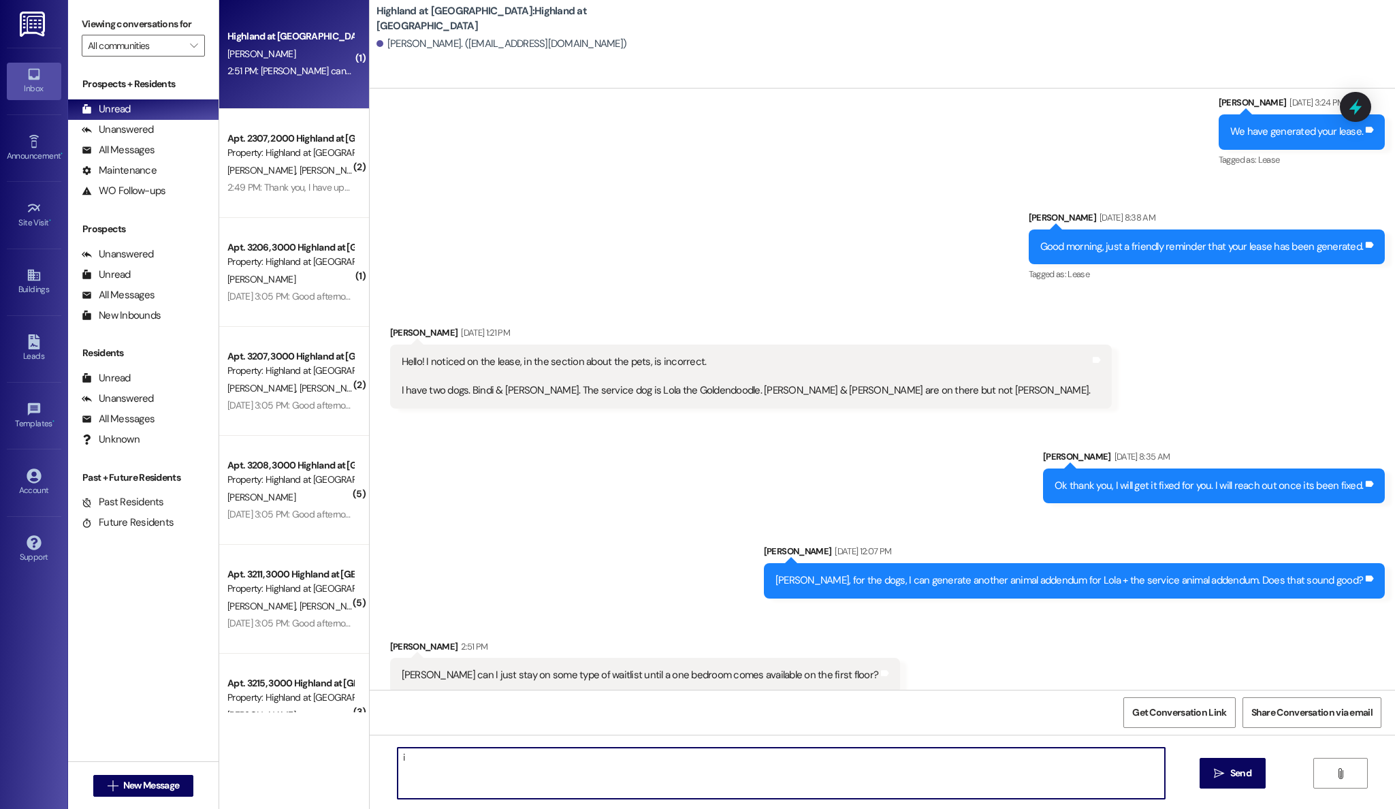
type textarea "i"
type textarea "I will make a note and let [PERSON_NAME] know."
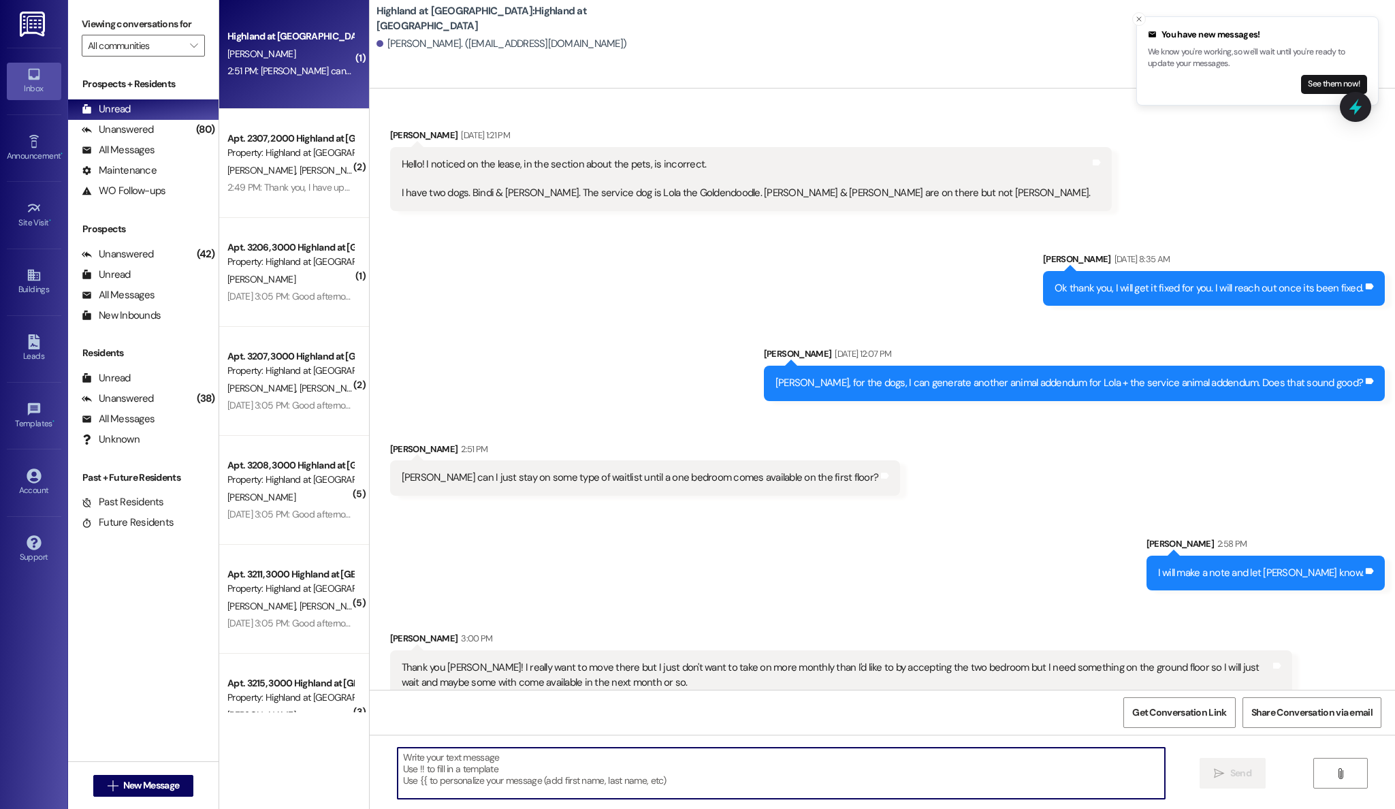
scroll to position [8673, 0]
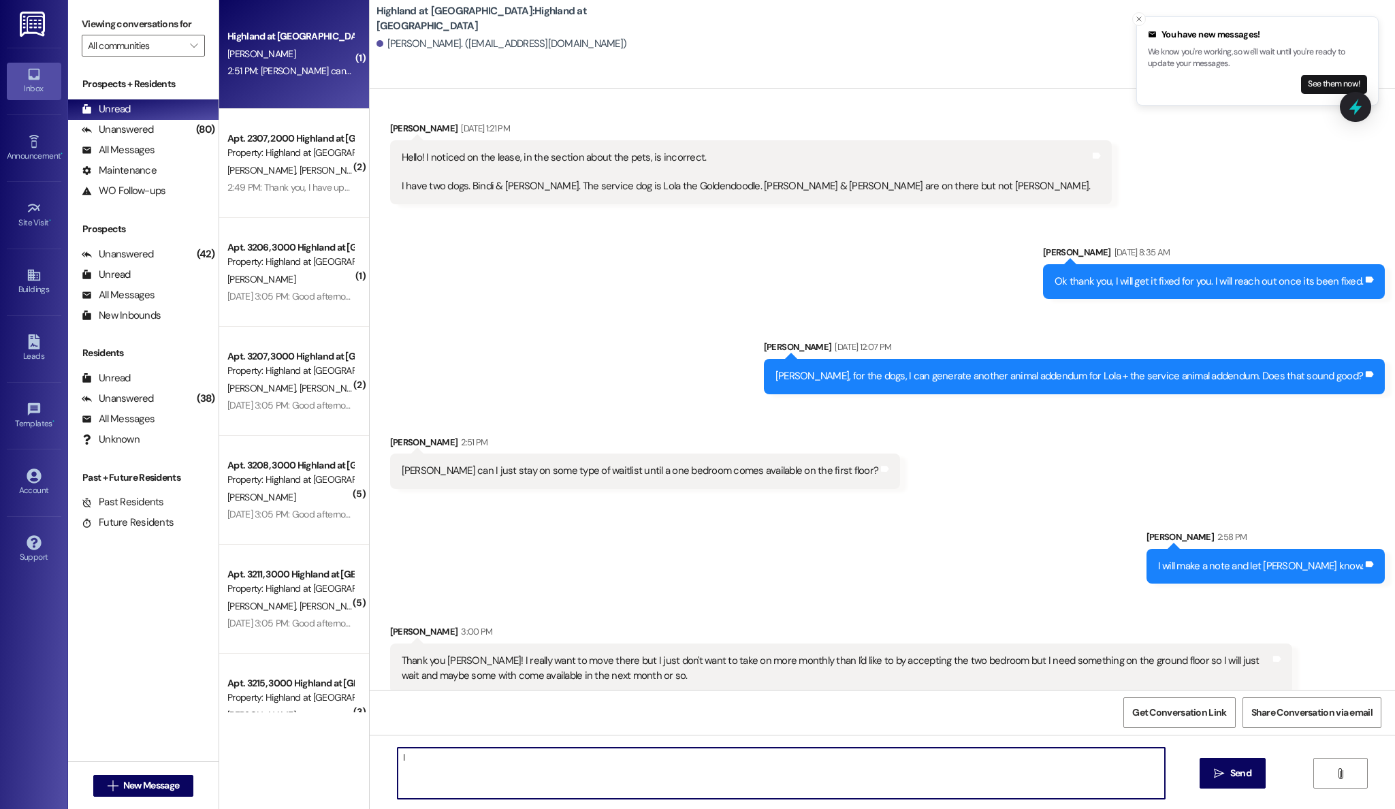
type textarea "I"
type textarea "I will let you know if something comes available at the end of the month."
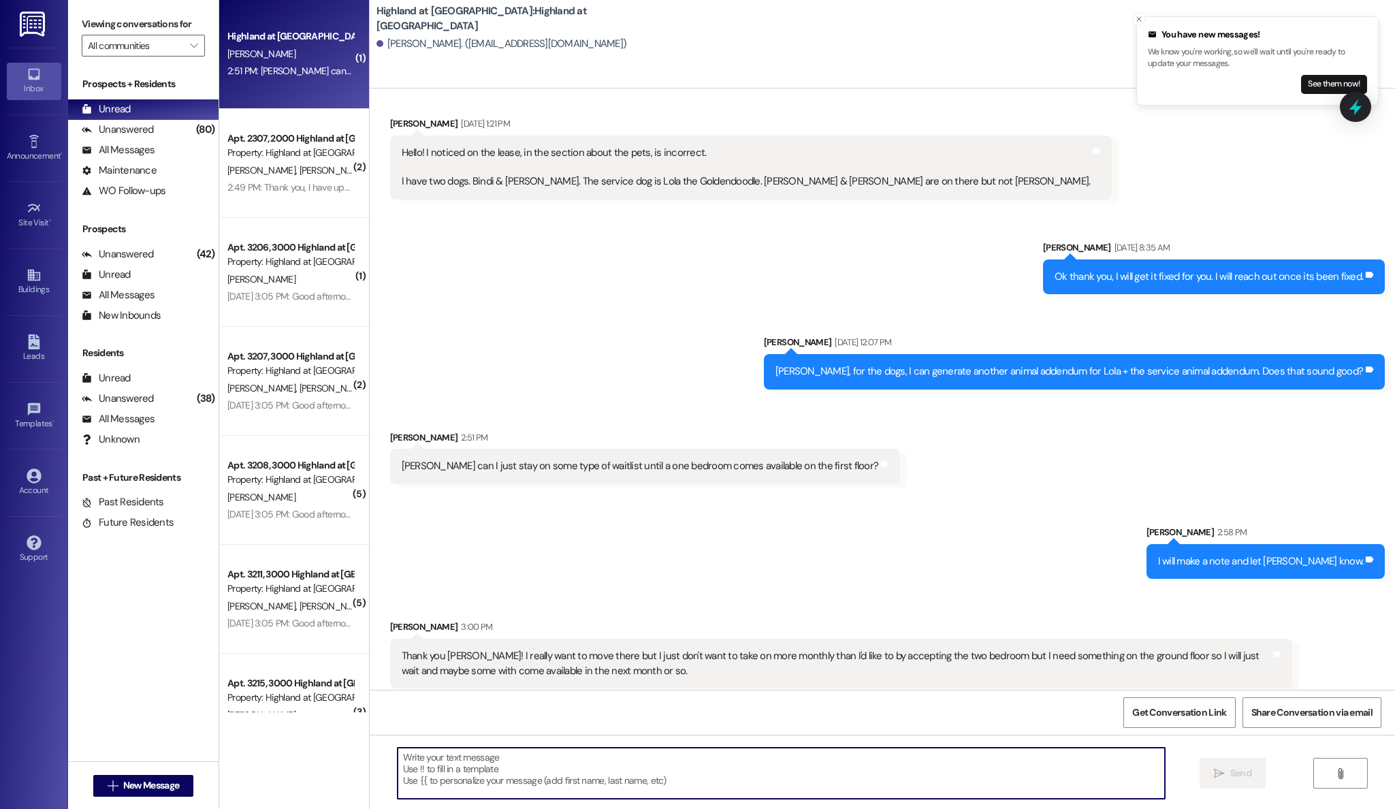
scroll to position [8769, 0]
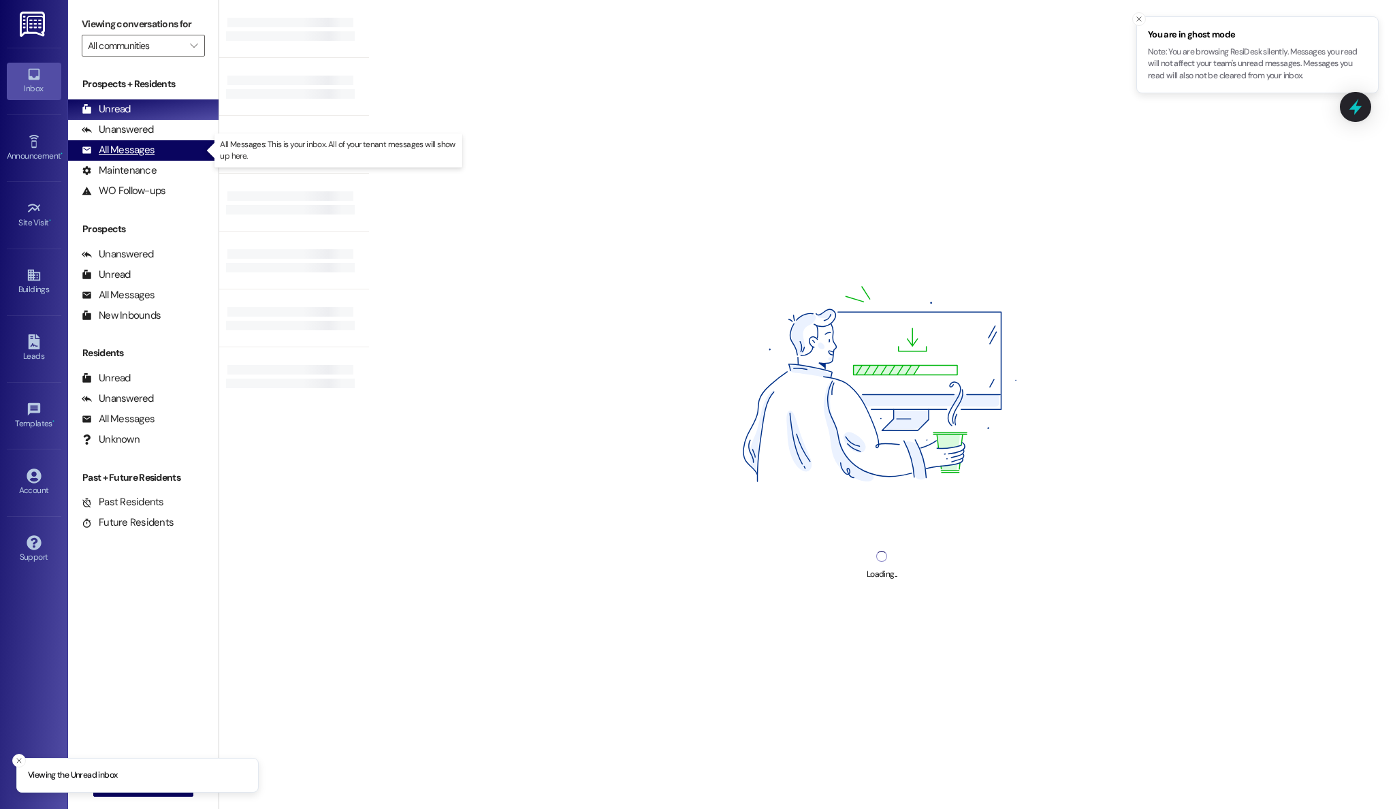
click at [119, 150] on div "All Messages" at bounding box center [118, 150] width 73 height 14
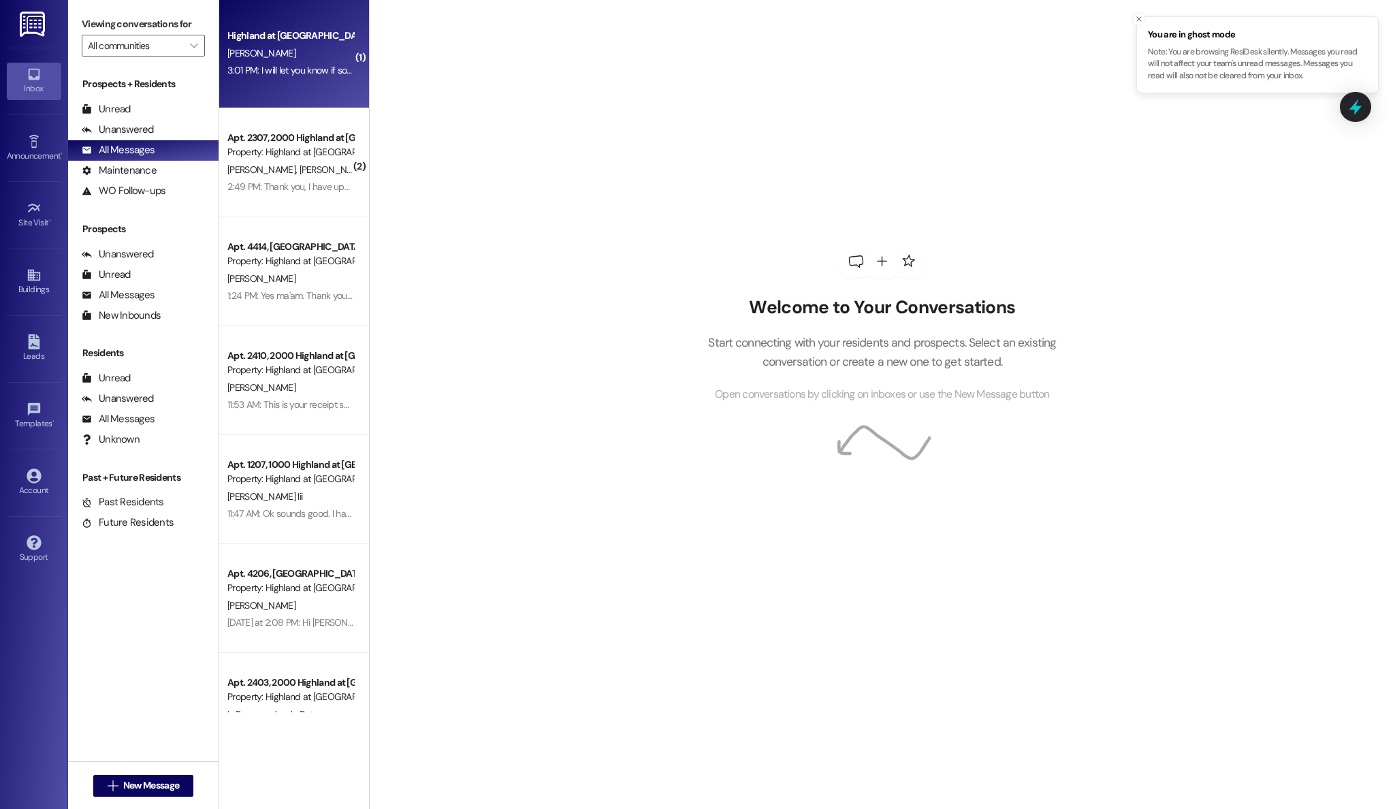
scroll to position [12, 0]
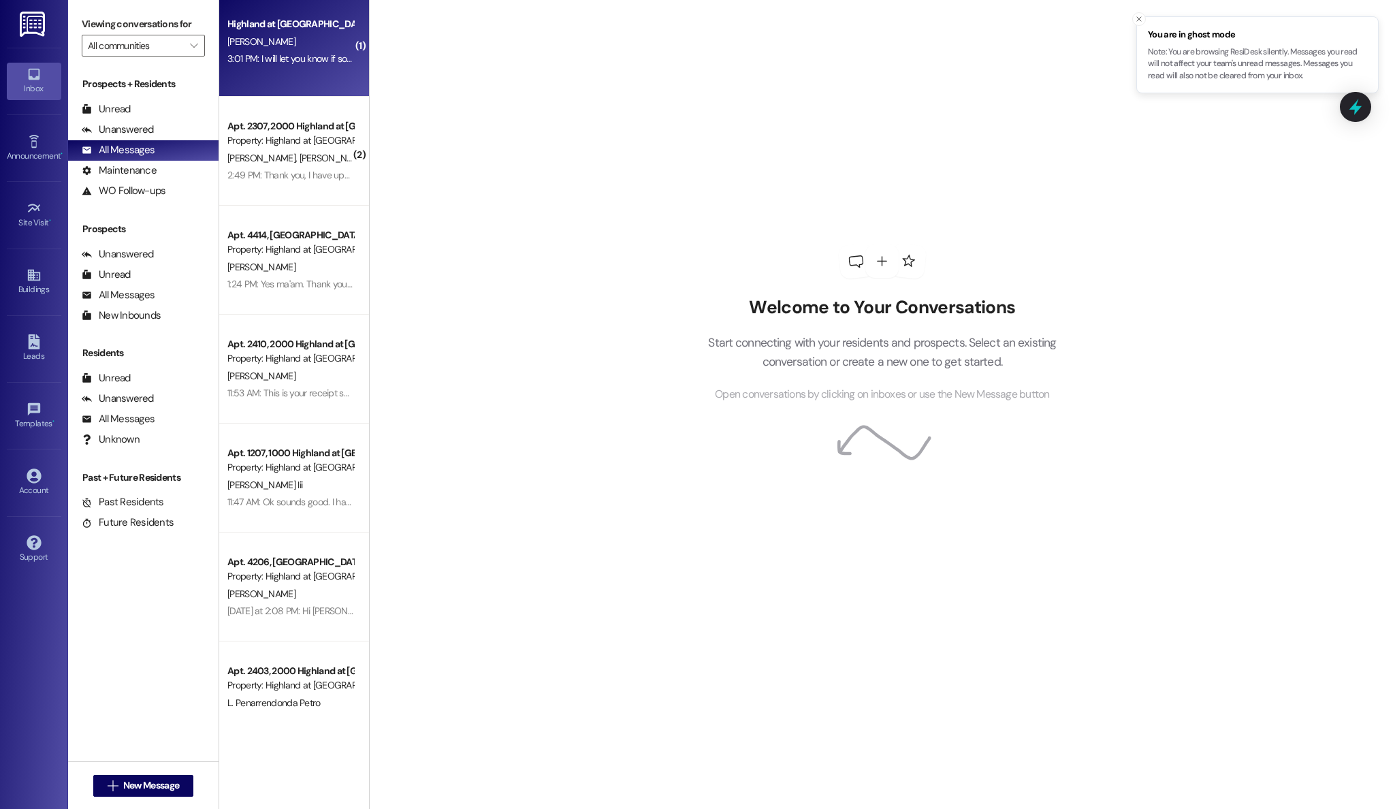
click at [263, 51] on div "3:01 PM: I will let you know if something comes available at the end of the mon…" at bounding box center [290, 58] width 129 height 17
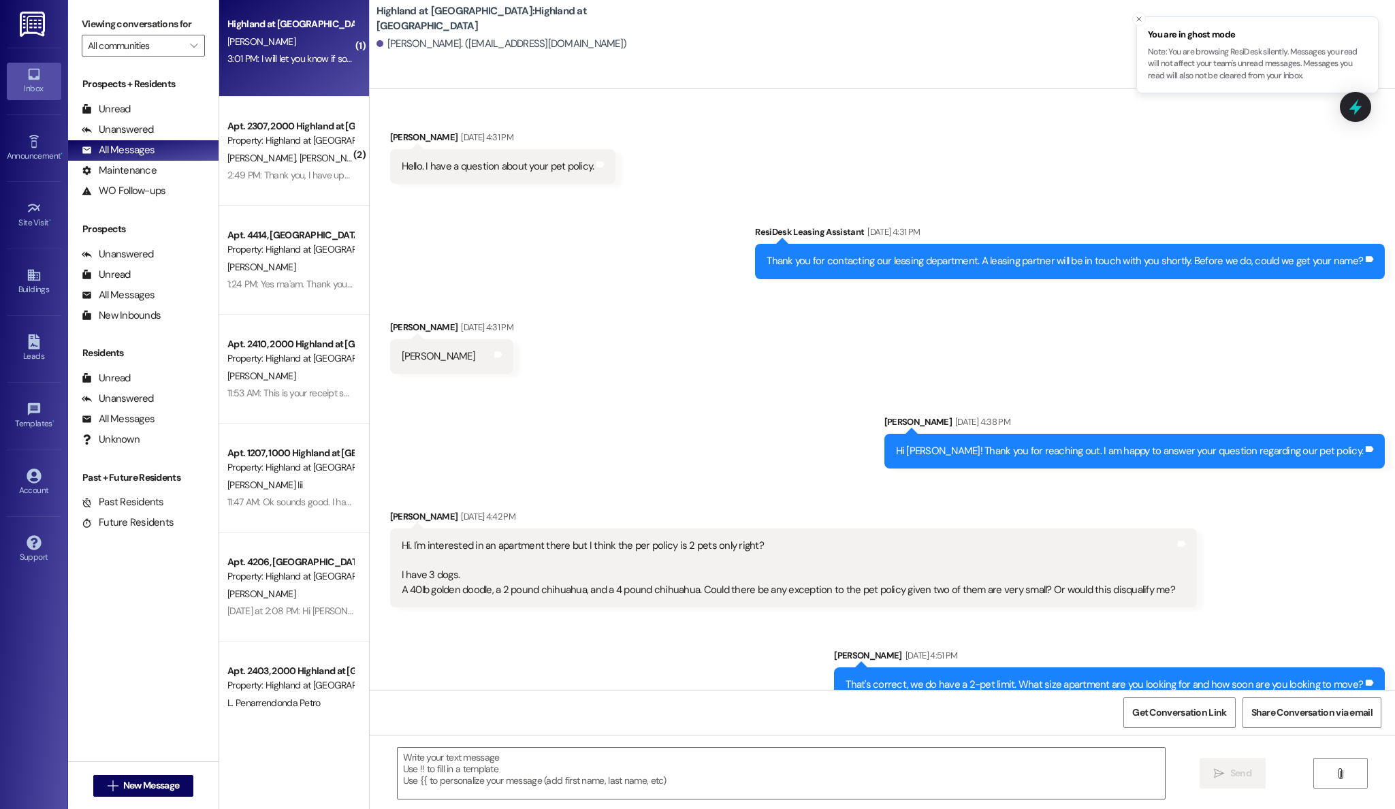
scroll to position [8769, 0]
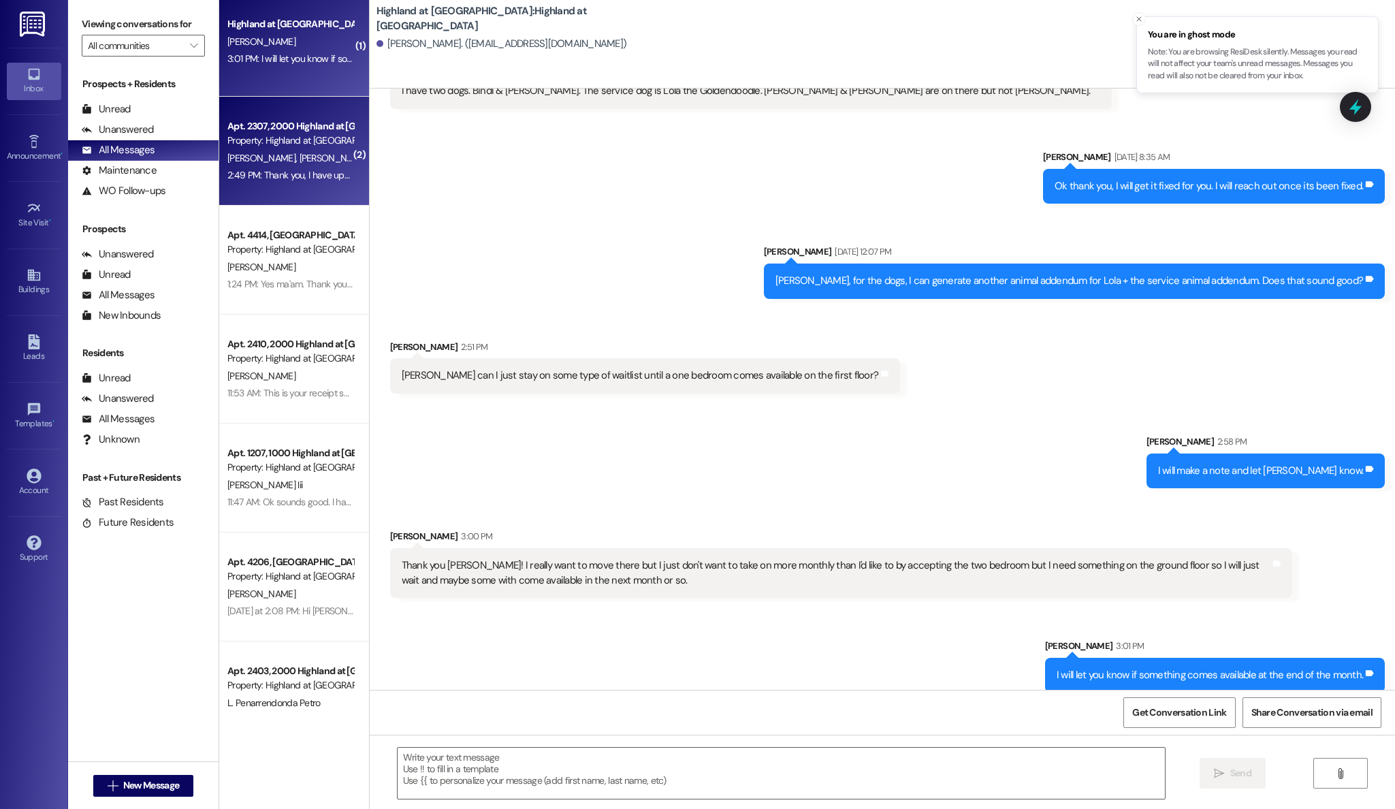
click at [267, 144] on div "Property: Highland at [GEOGRAPHIC_DATA]" at bounding box center [290, 140] width 126 height 14
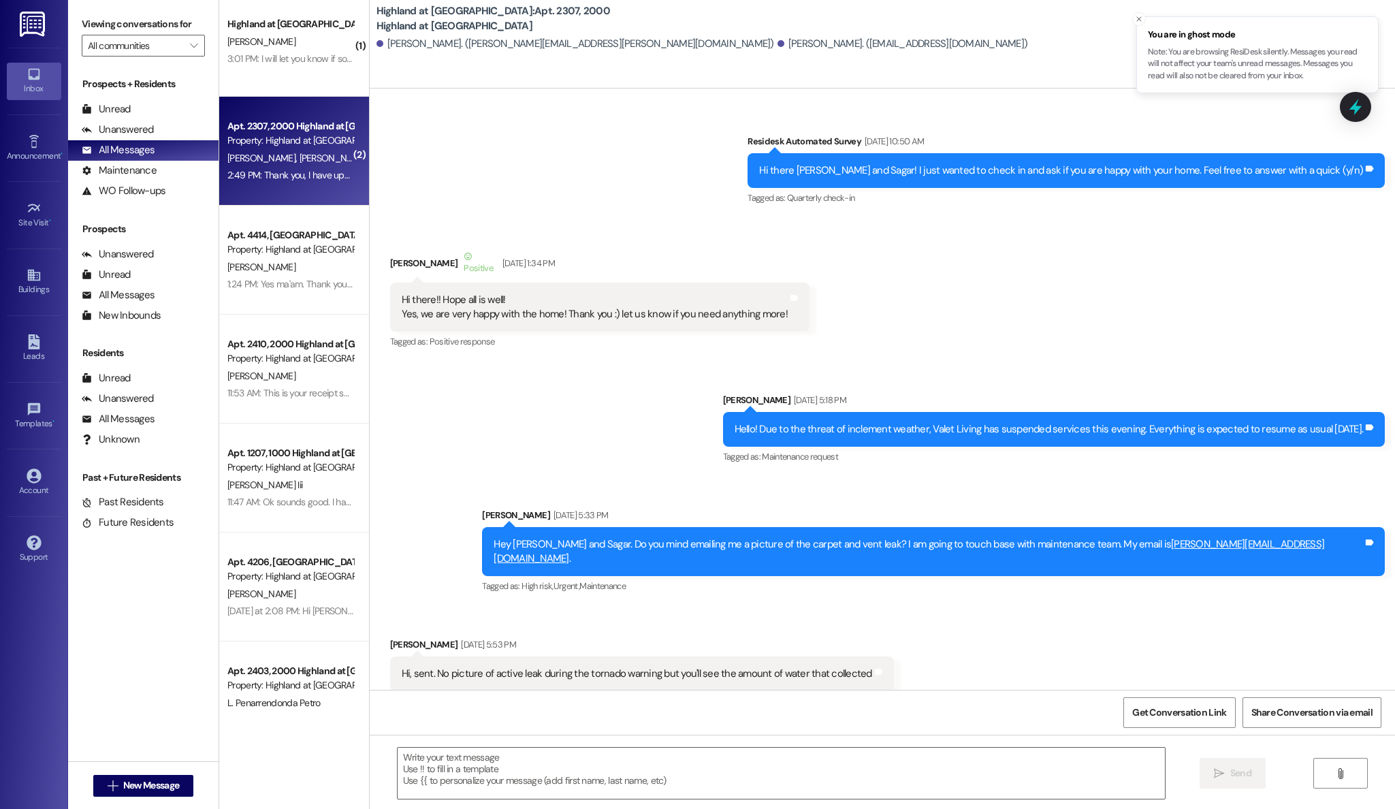
scroll to position [35366, 0]
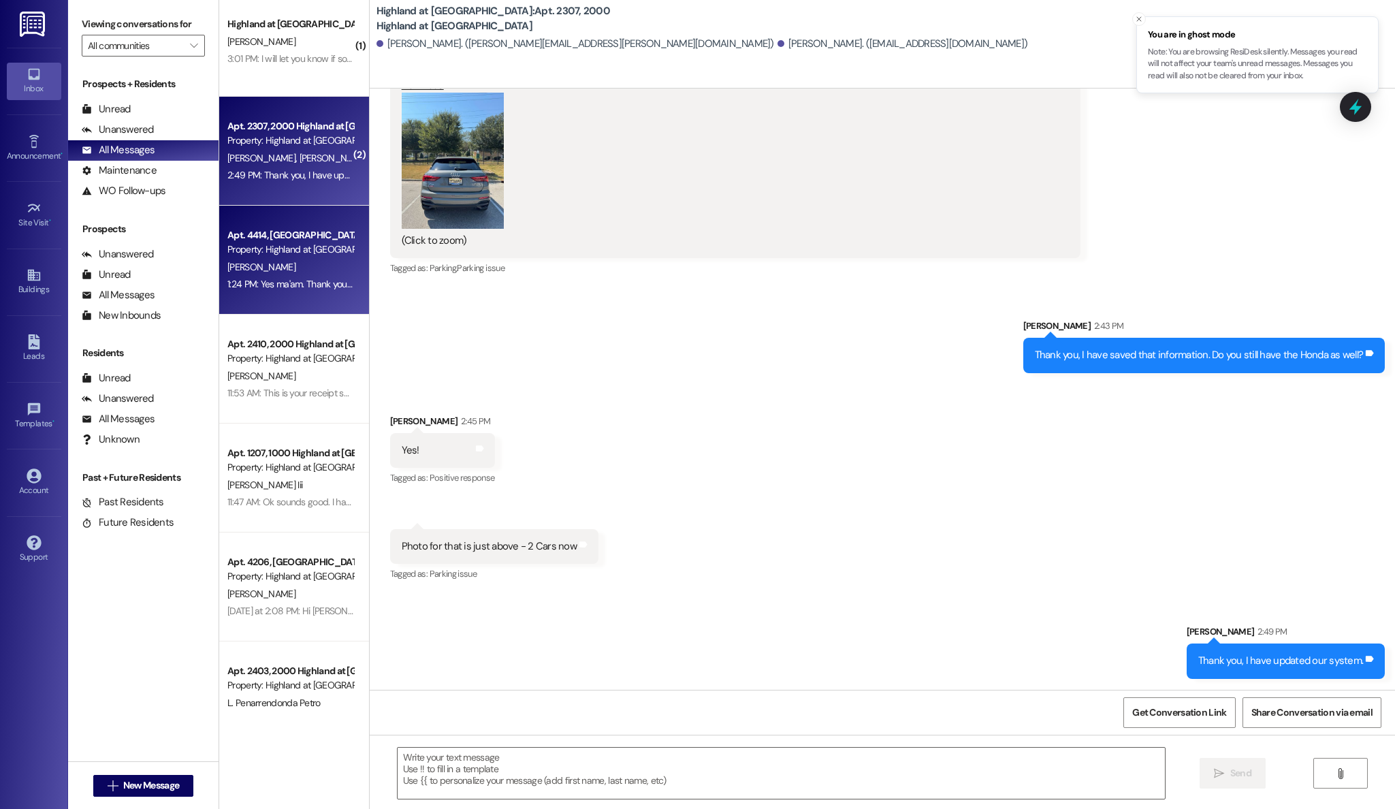
click at [282, 286] on div "1:24 PM: Yes ma'am. Thank you for that information, I will give this to [PERSON…" at bounding box center [586, 284] width 718 height 12
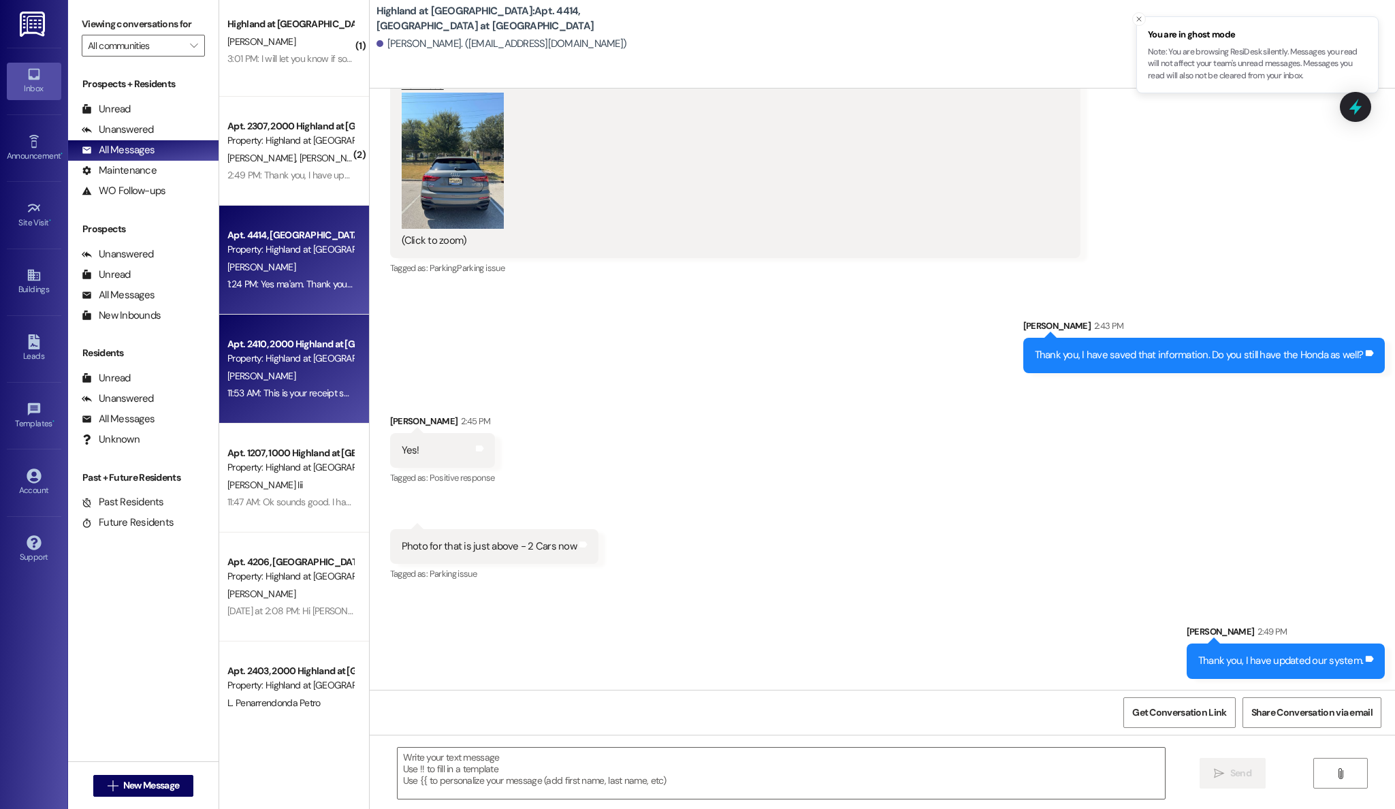
click at [285, 387] on div "11:53 AM: This is your receipt showing your modem has been returned to UPS for …" at bounding box center [402, 393] width 351 height 12
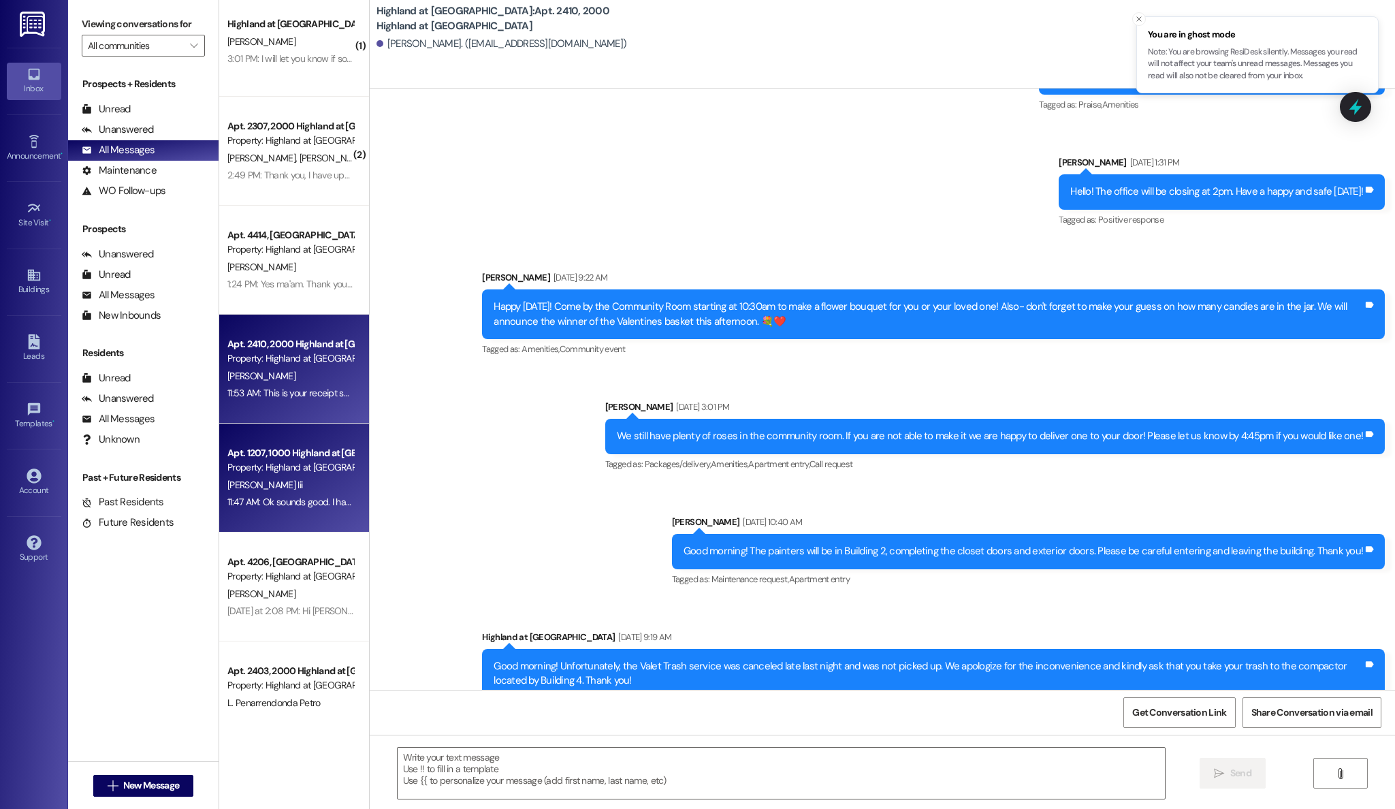
scroll to position [20066, 0]
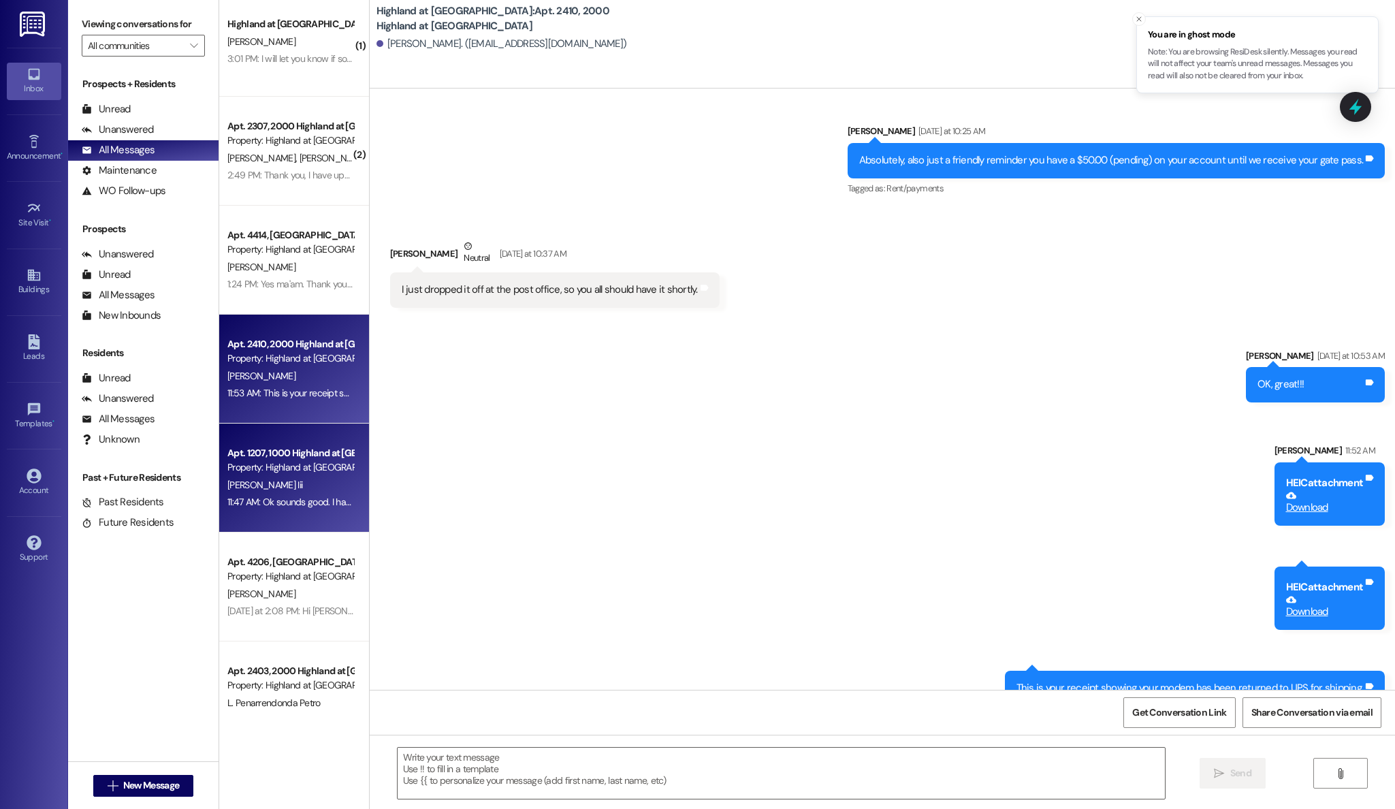
click at [293, 459] on div "Apt. 1207, 1000 Highland at [GEOGRAPHIC_DATA]" at bounding box center [290, 453] width 126 height 14
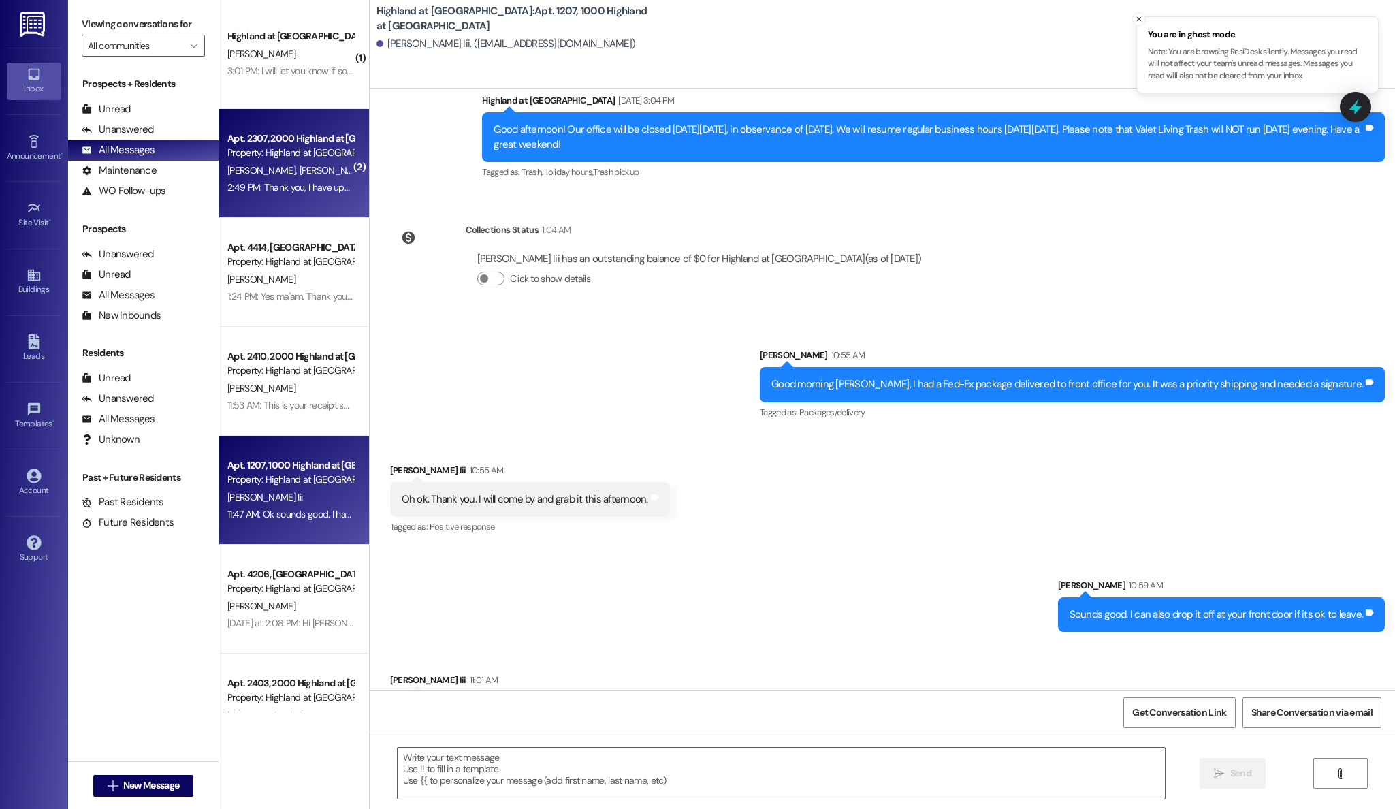
scroll to position [0, 0]
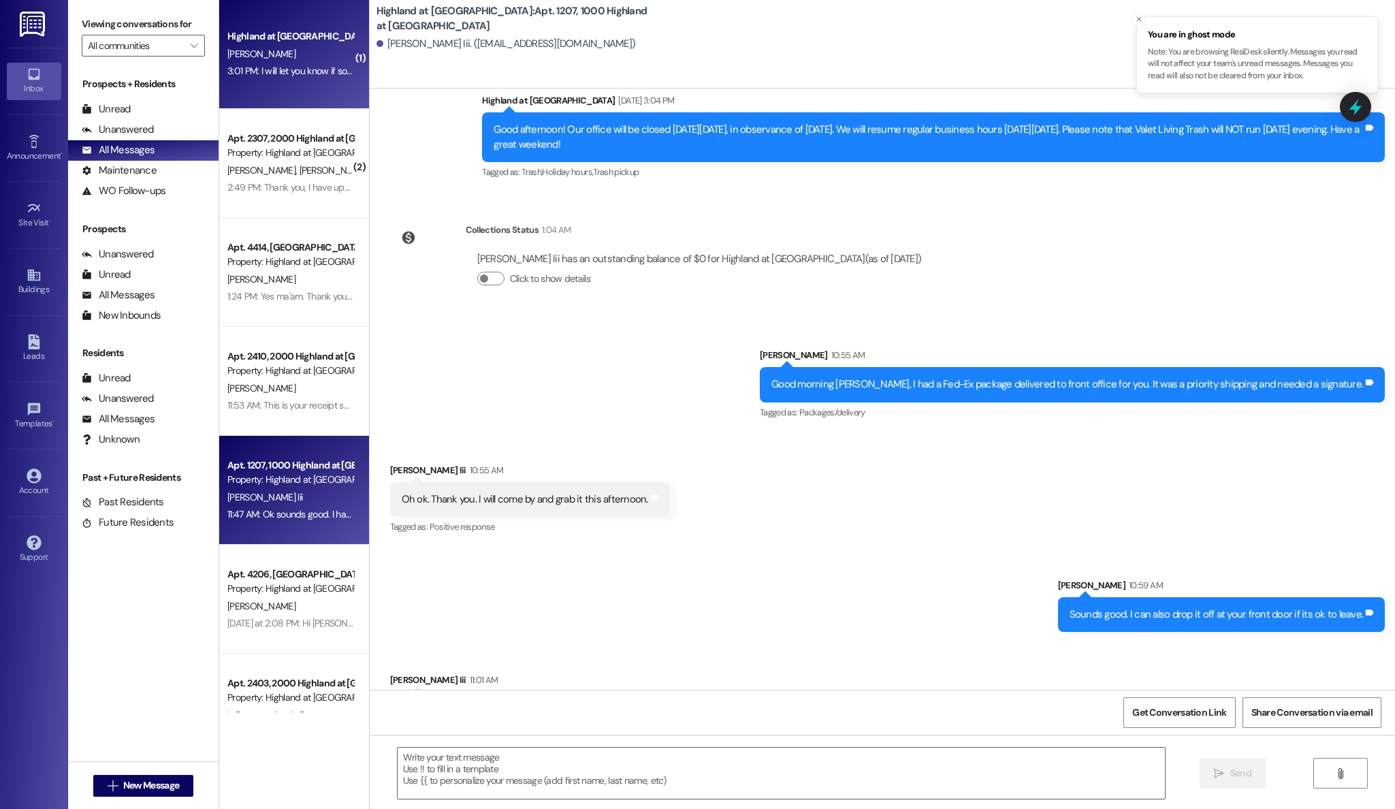
click at [282, 76] on div "3:01 PM: I will let you know if something comes available at the end of the mon…" at bounding box center [384, 71] width 315 height 12
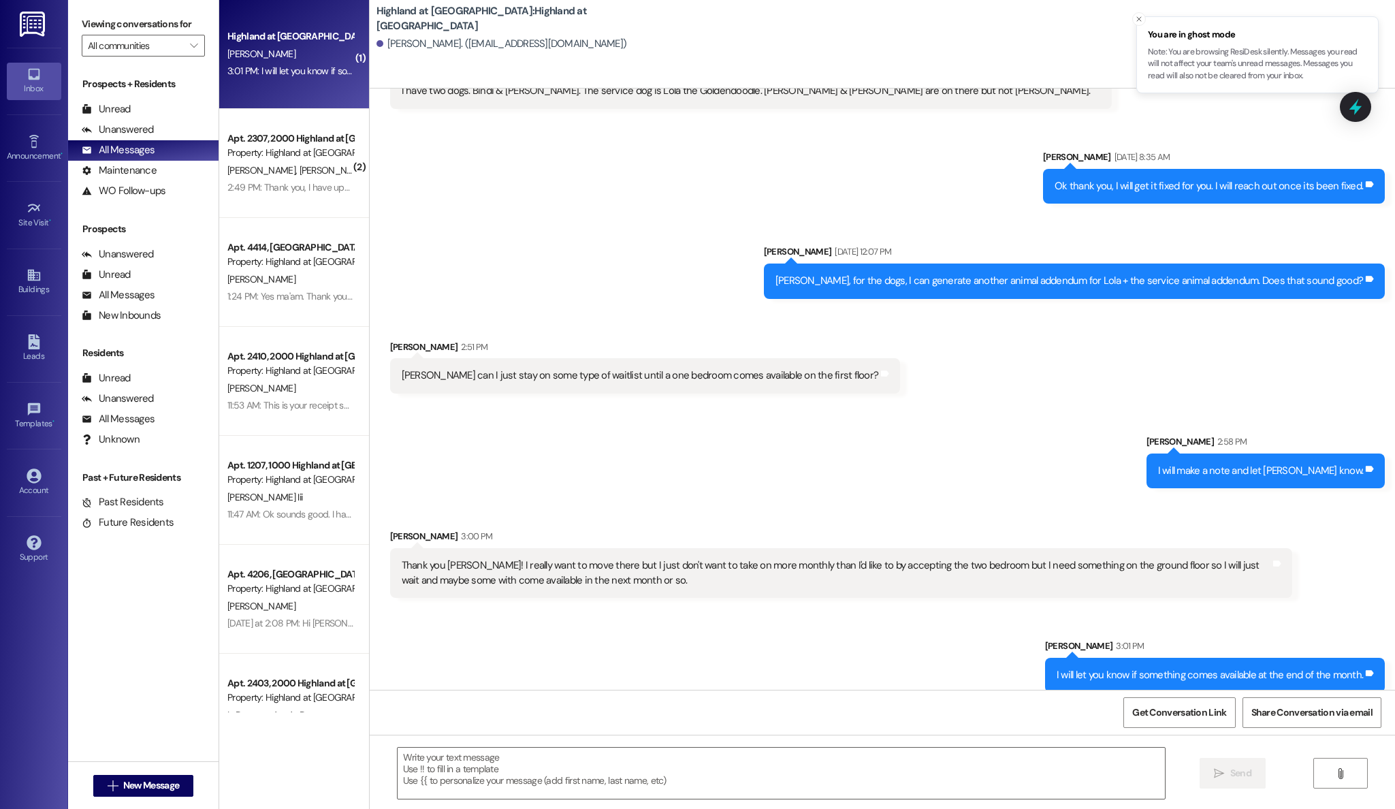
scroll to position [8769, 0]
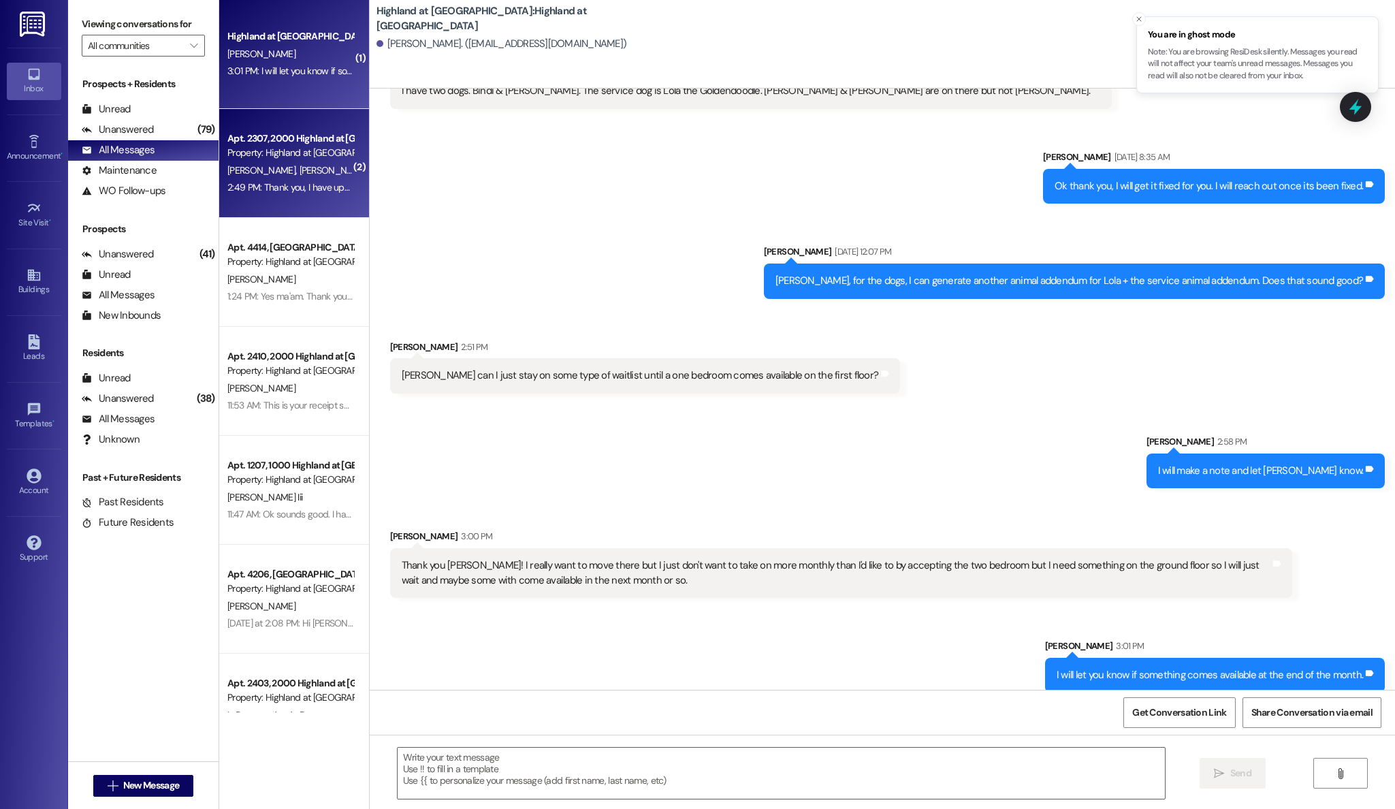
click at [286, 191] on div "2:49 PM: Thank you, I have updated our system. 2:49 PM: Thank you, I have updat…" at bounding box center [321, 187] width 189 height 12
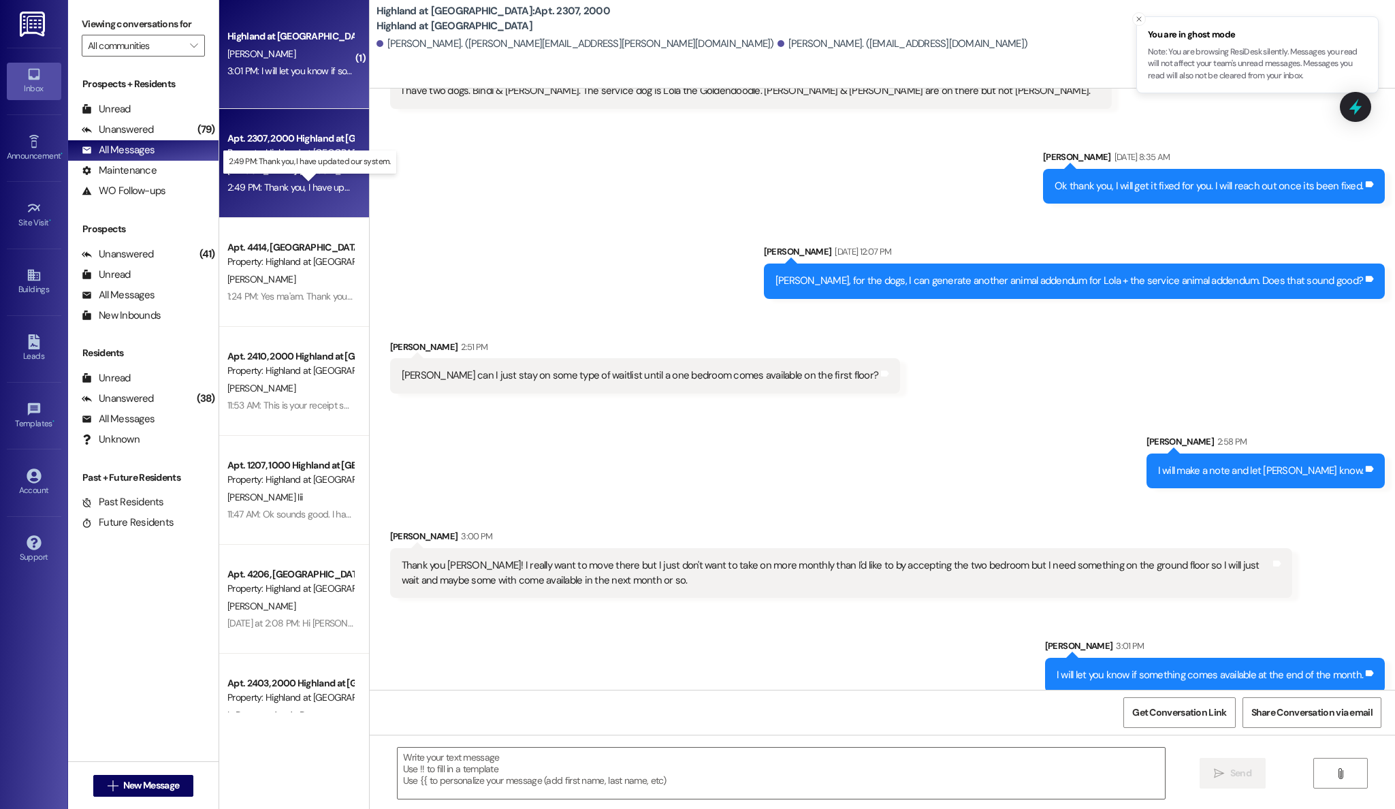
click at [288, 81] on div "Highland at [GEOGRAPHIC_DATA] [PERSON_NAME] 3:01 PM: I will let you know if som…" at bounding box center [294, 54] width 150 height 109
